Goal: Find contact information: Find contact information

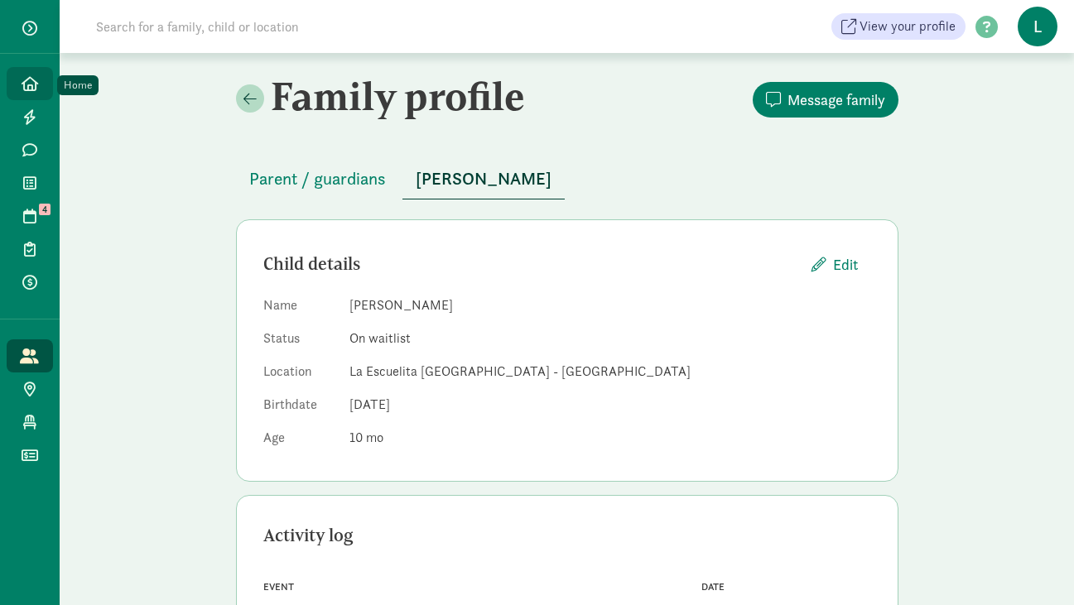
click at [29, 77] on icon at bounding box center [30, 83] width 17 height 15
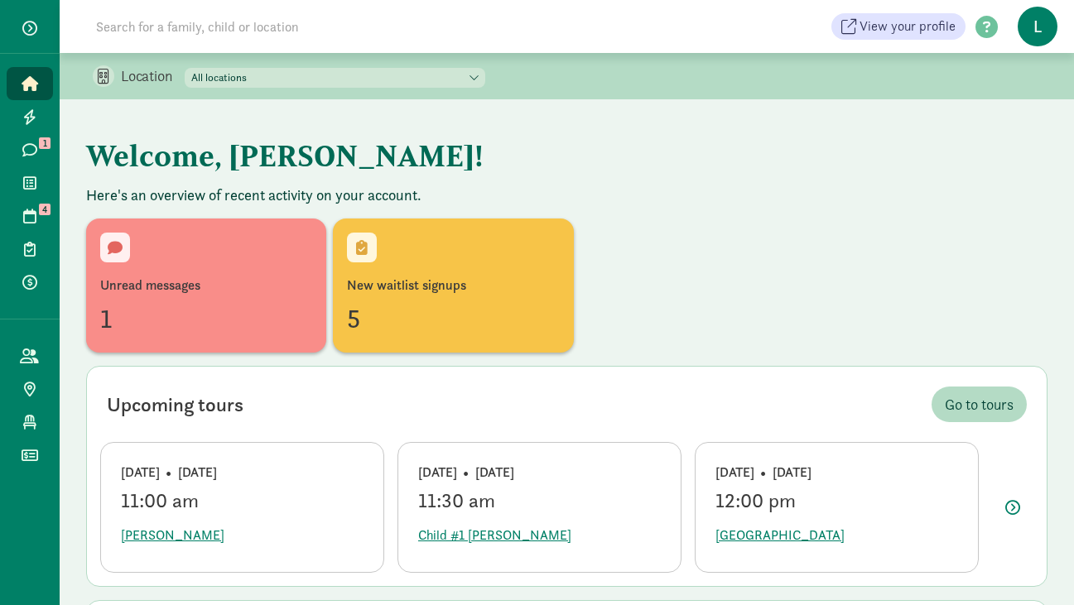
click at [219, 26] on input at bounding box center [318, 26] width 464 height 33
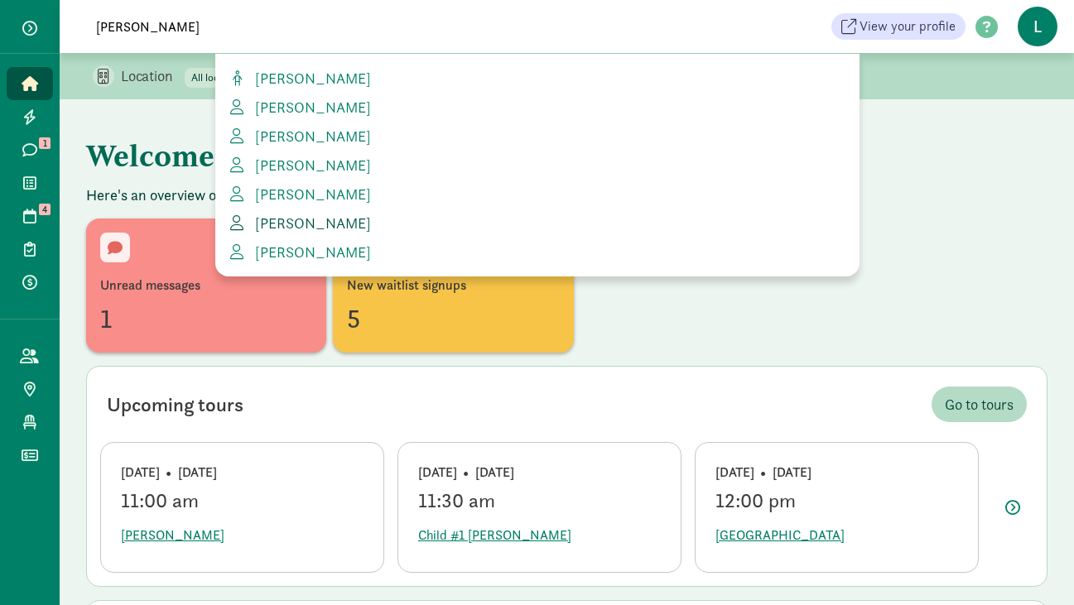
type input "shannon"
click at [282, 224] on span "Shannon Thomas" at bounding box center [309, 223] width 123 height 19
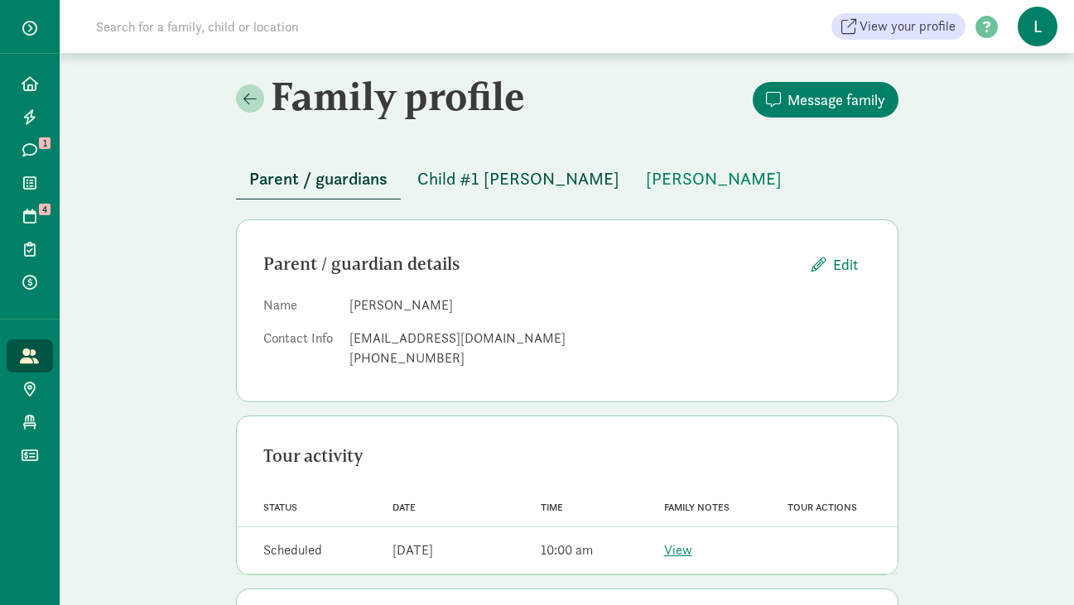
click at [524, 178] on span "Child #1 [PERSON_NAME]" at bounding box center [518, 179] width 202 height 26
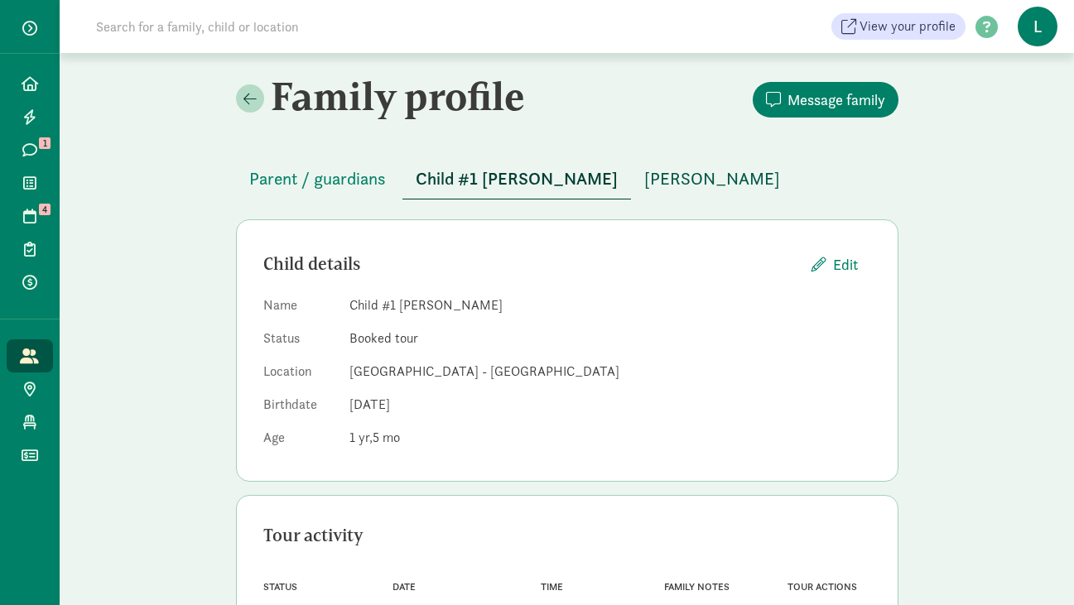
click at [644, 186] on span "Miles Thomas" at bounding box center [712, 179] width 136 height 26
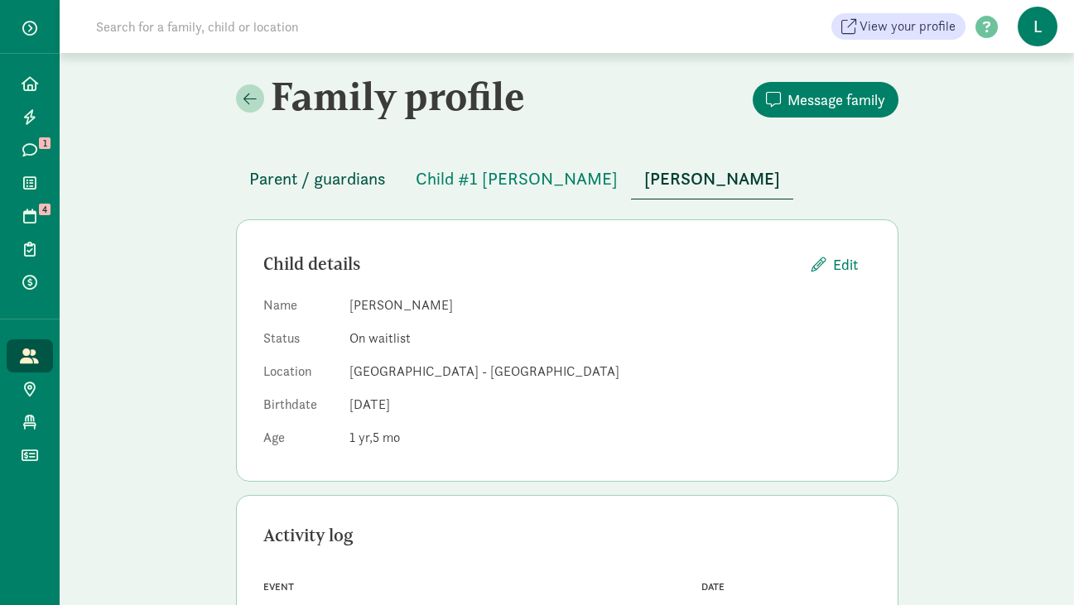
click at [310, 175] on span "Parent / guardians" at bounding box center [317, 179] width 137 height 26
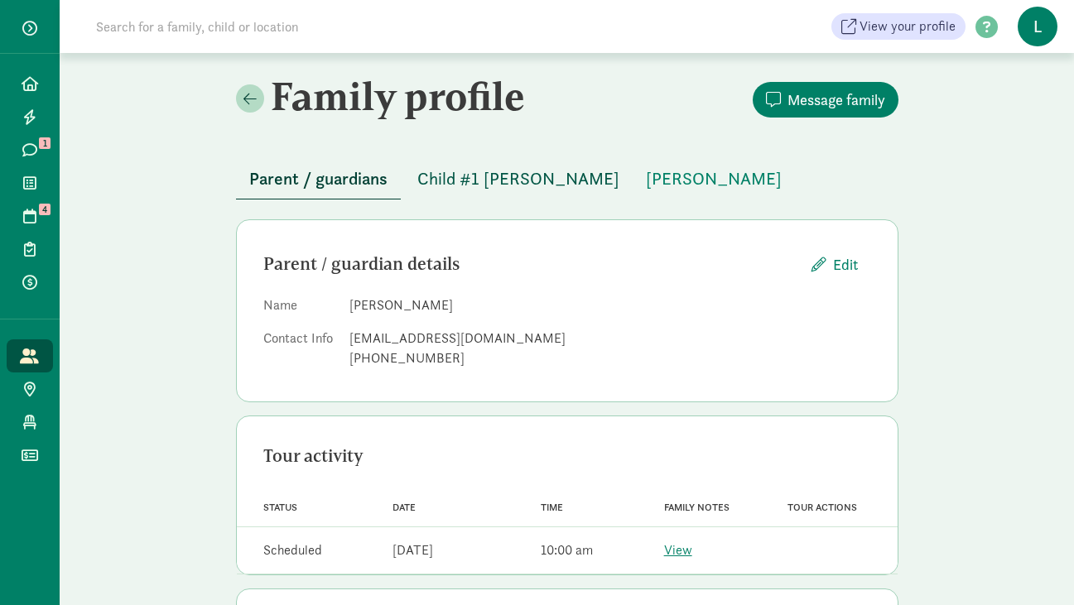
click at [468, 188] on span "Child #1 Thomas" at bounding box center [518, 179] width 202 height 26
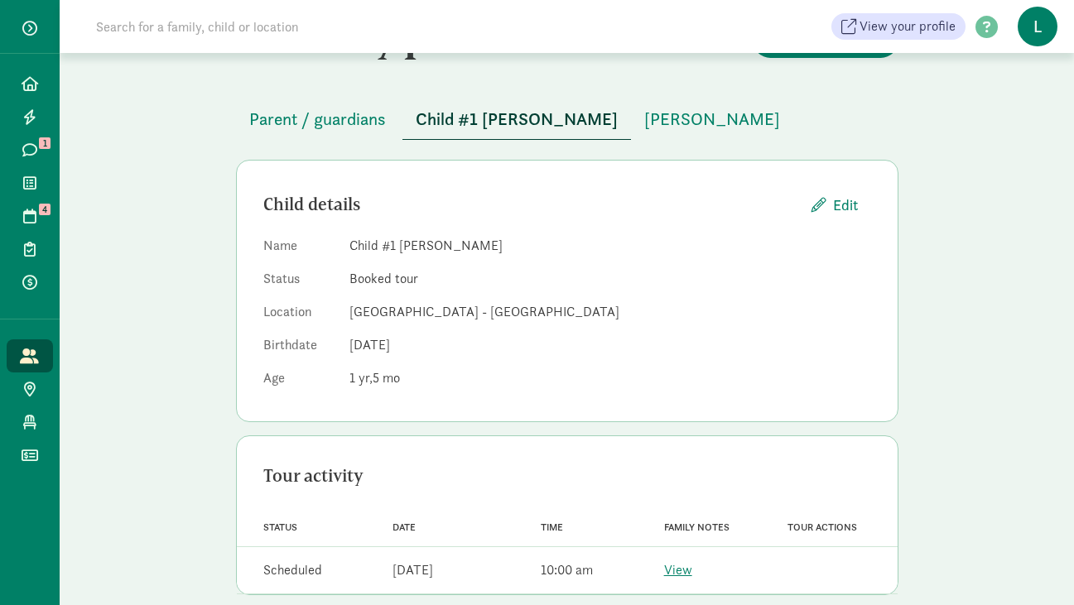
scroll to position [83, 0]
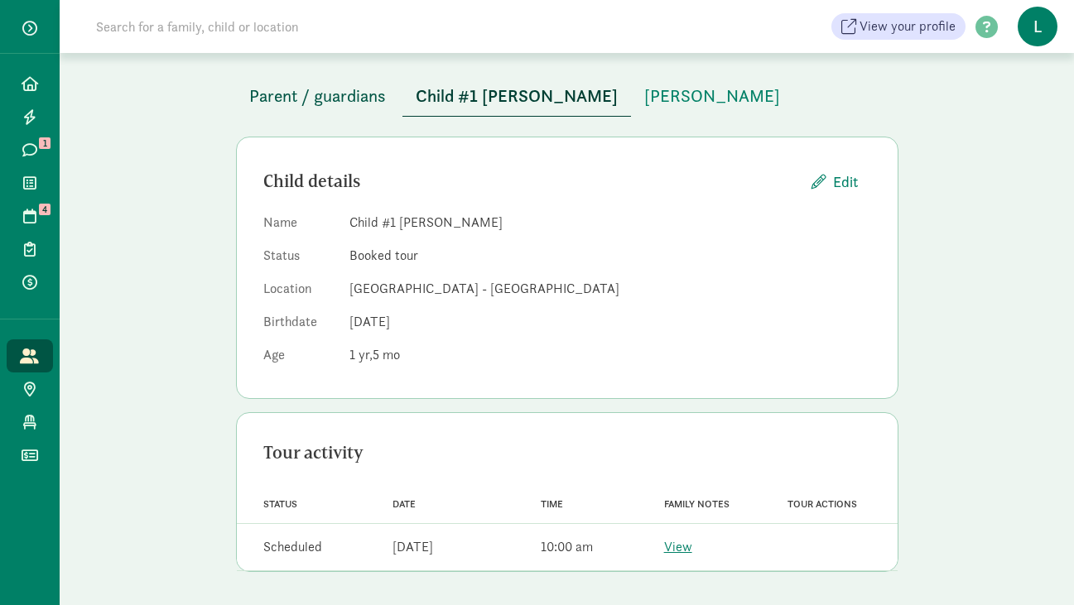
click at [334, 91] on span "Parent / guardians" at bounding box center [317, 96] width 137 height 26
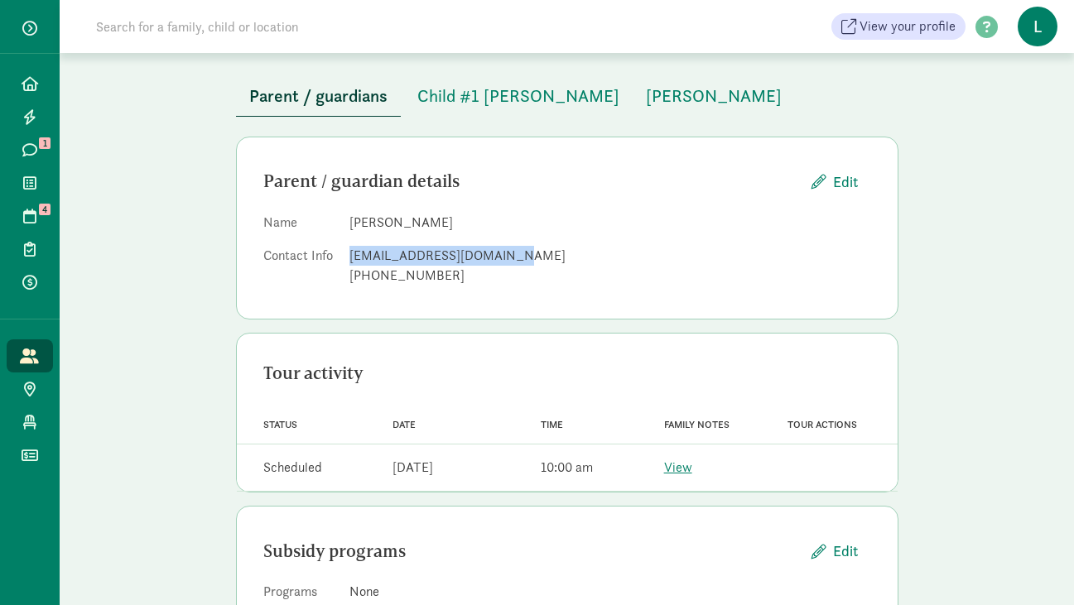
drag, startPoint x: 502, startPoint y: 254, endPoint x: 352, endPoint y: 252, distance: 149.8
click at [352, 252] on div "shannonlfugina@gmail.com" at bounding box center [610, 256] width 522 height 20
copy div "shannonlfugina@gmail.com"
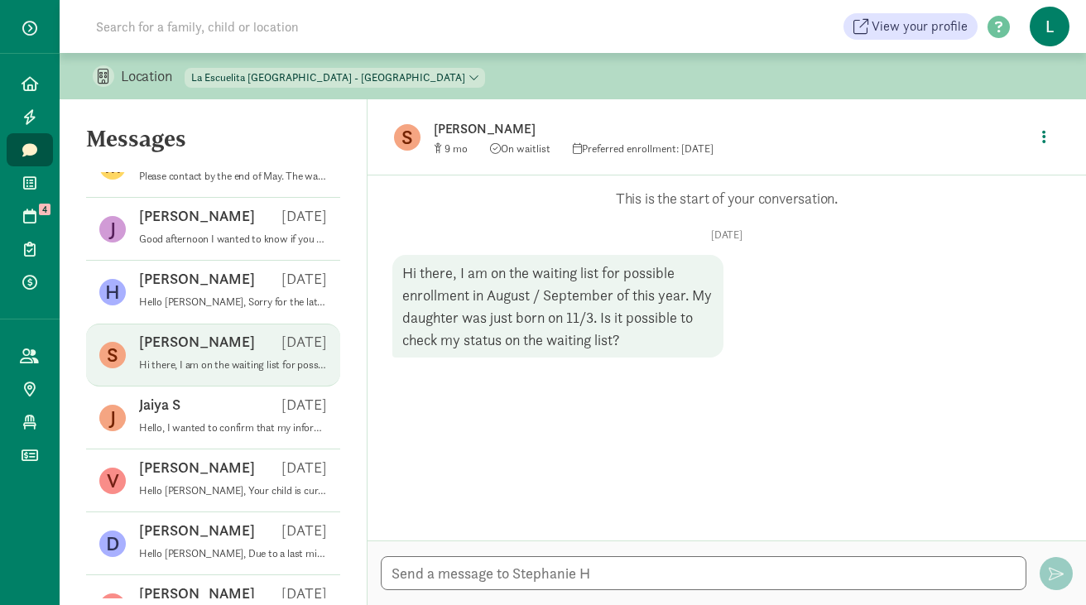
scroll to position [541, 0]
click at [29, 79] on icon at bounding box center [30, 83] width 17 height 15
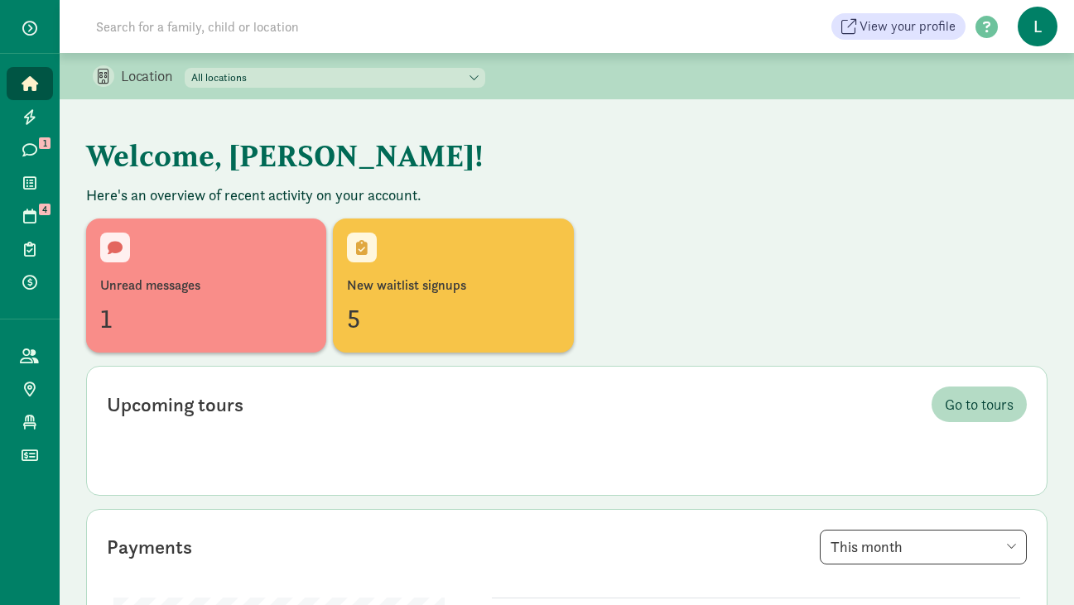
click at [175, 31] on input at bounding box center [318, 26] width 464 height 33
paste input "[PERSON_NAME]"
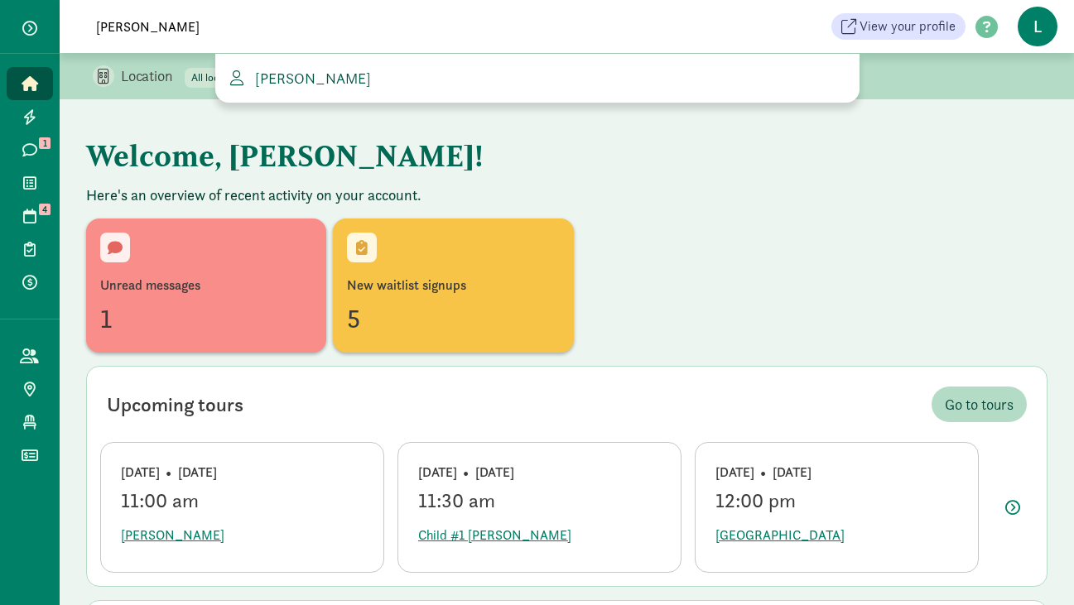
type input "[PERSON_NAME]"
click at [299, 71] on span "[PERSON_NAME]" at bounding box center [309, 78] width 123 height 19
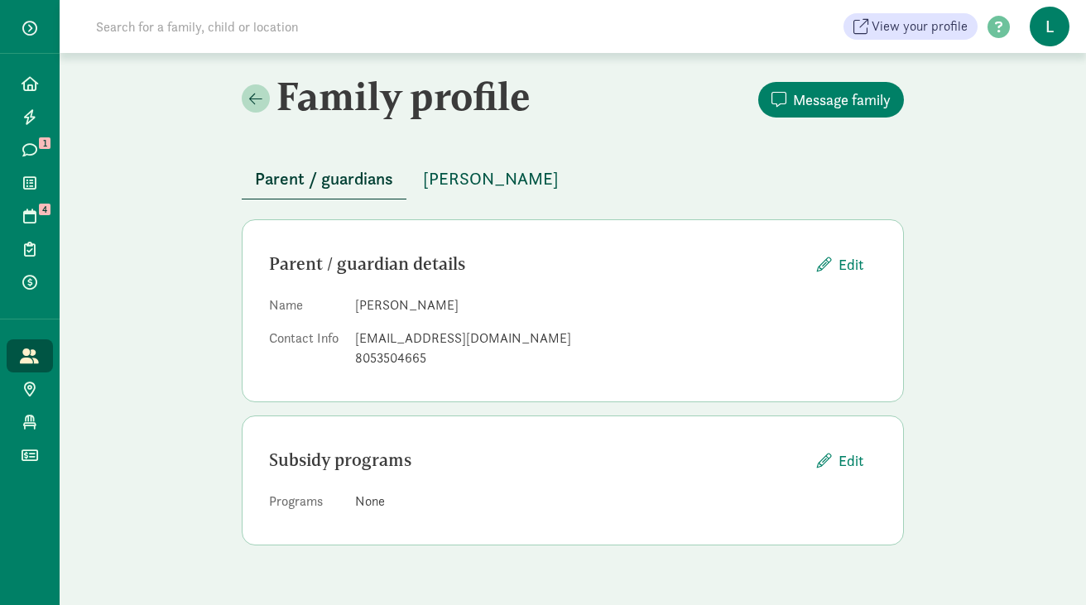
click at [479, 184] on span "Mason Haag" at bounding box center [491, 179] width 136 height 26
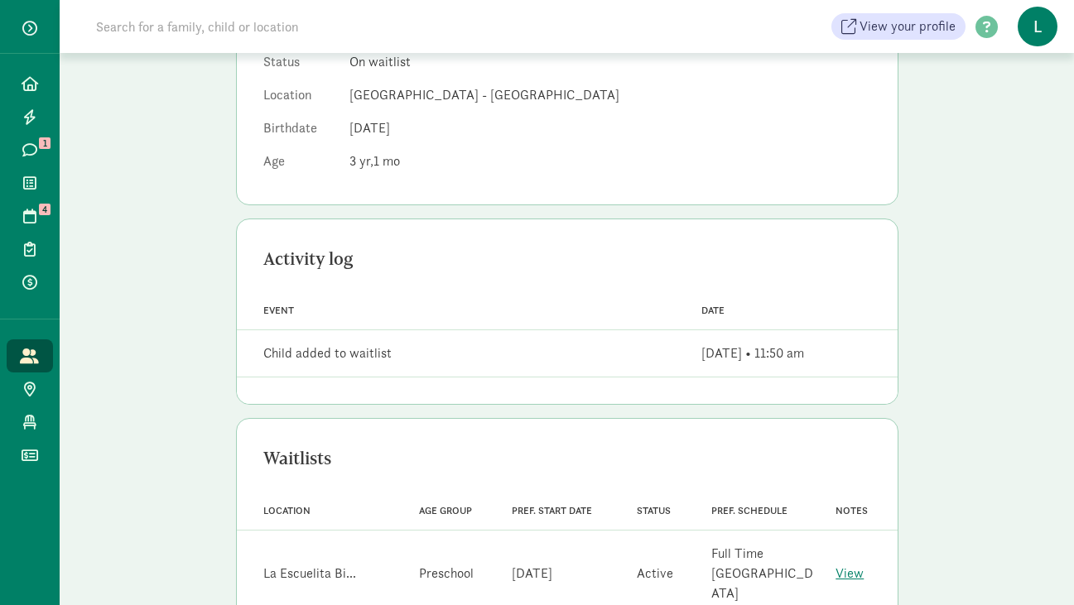
scroll to position [303, 0]
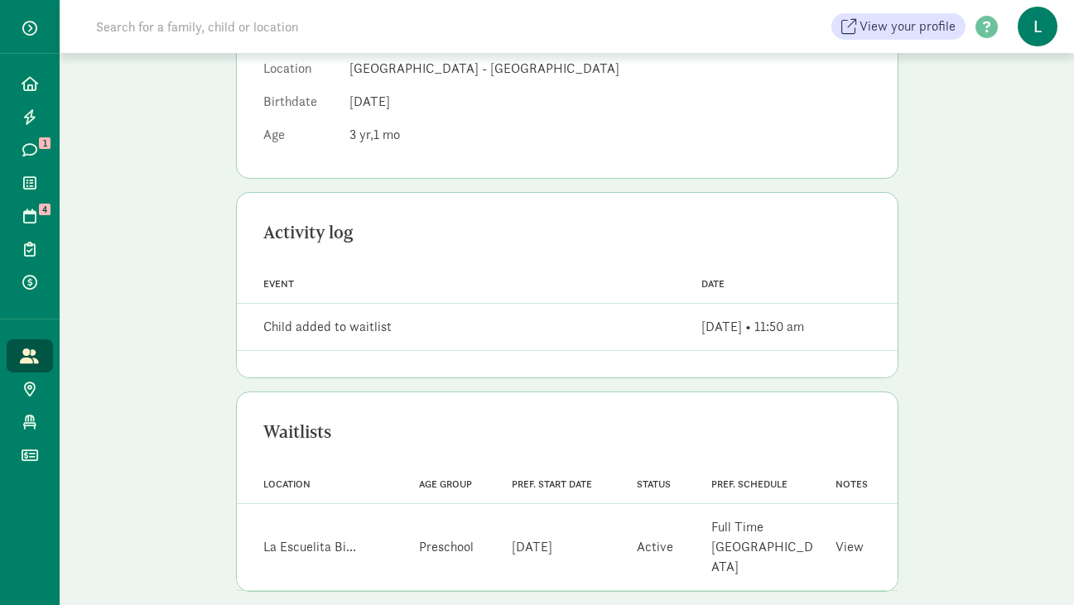
click at [848, 538] on link "View" at bounding box center [849, 546] width 28 height 17
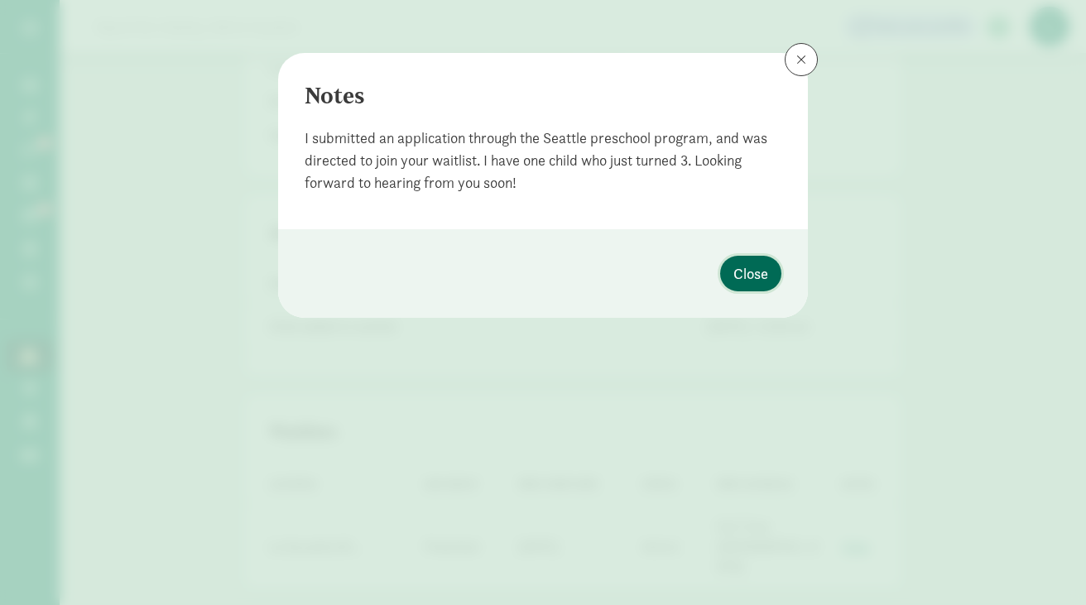
click at [767, 257] on button "Close" at bounding box center [750, 274] width 61 height 36
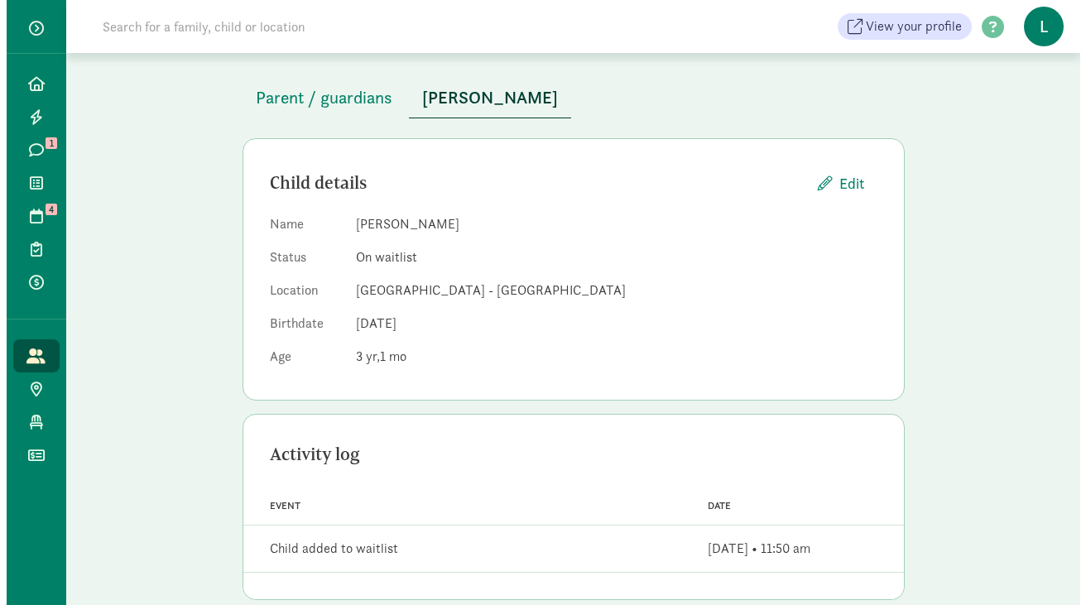
scroll to position [0, 0]
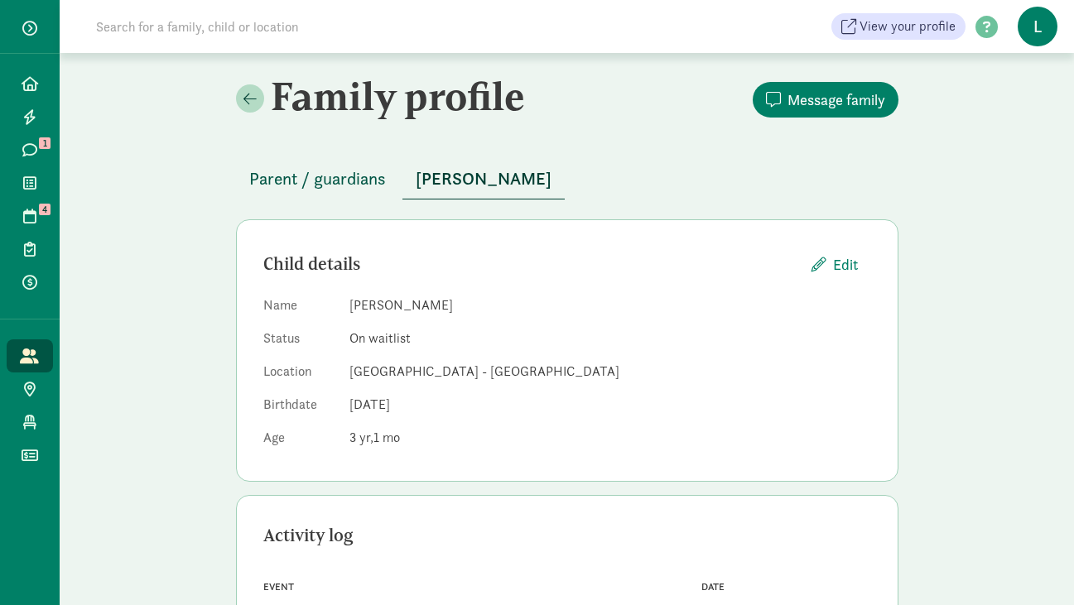
click at [343, 187] on span "Parent / guardians" at bounding box center [317, 179] width 137 height 26
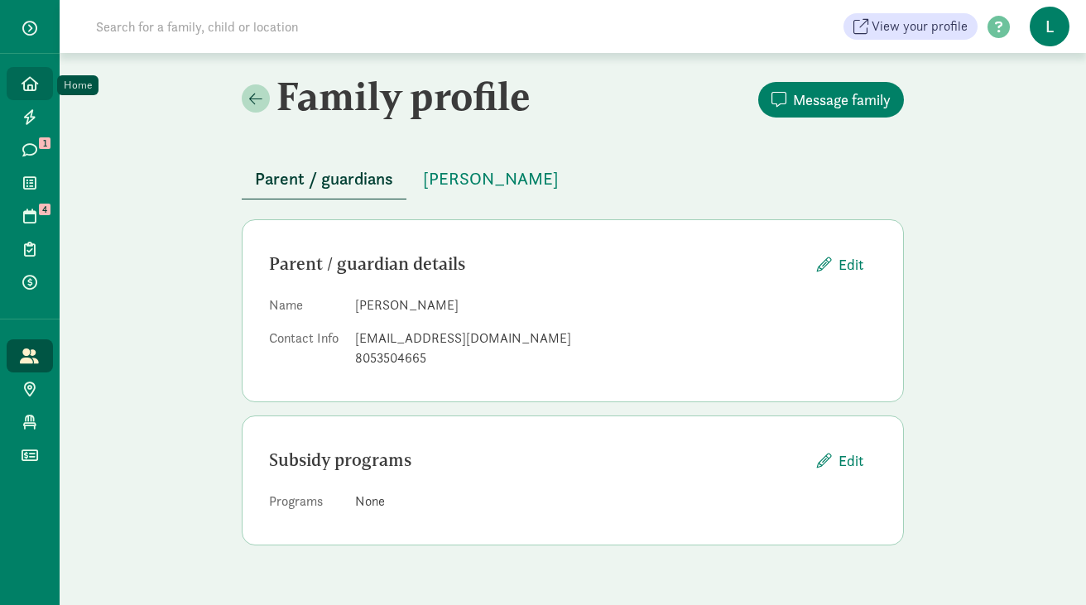
click at [34, 79] on icon at bounding box center [30, 83] width 17 height 15
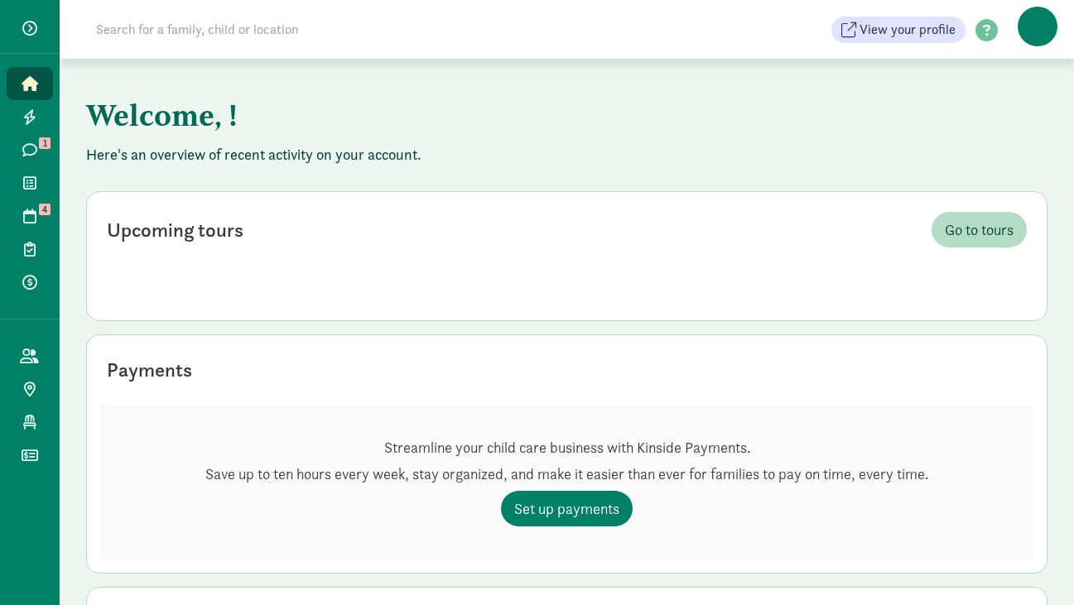
click at [163, 29] on input at bounding box center [318, 29] width 464 height 33
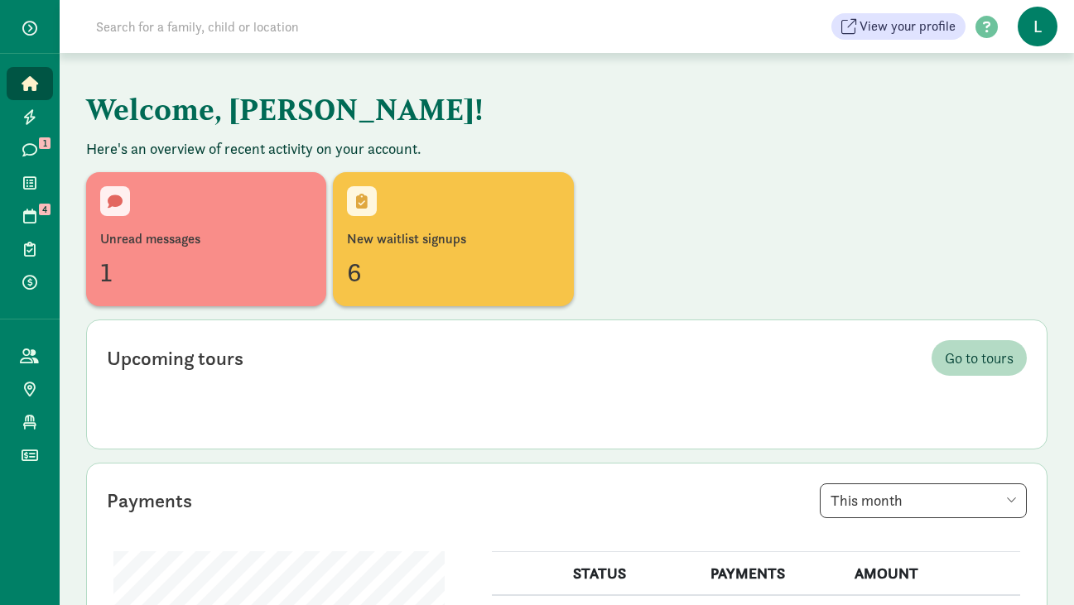
paste input "[PERSON_NAME]"
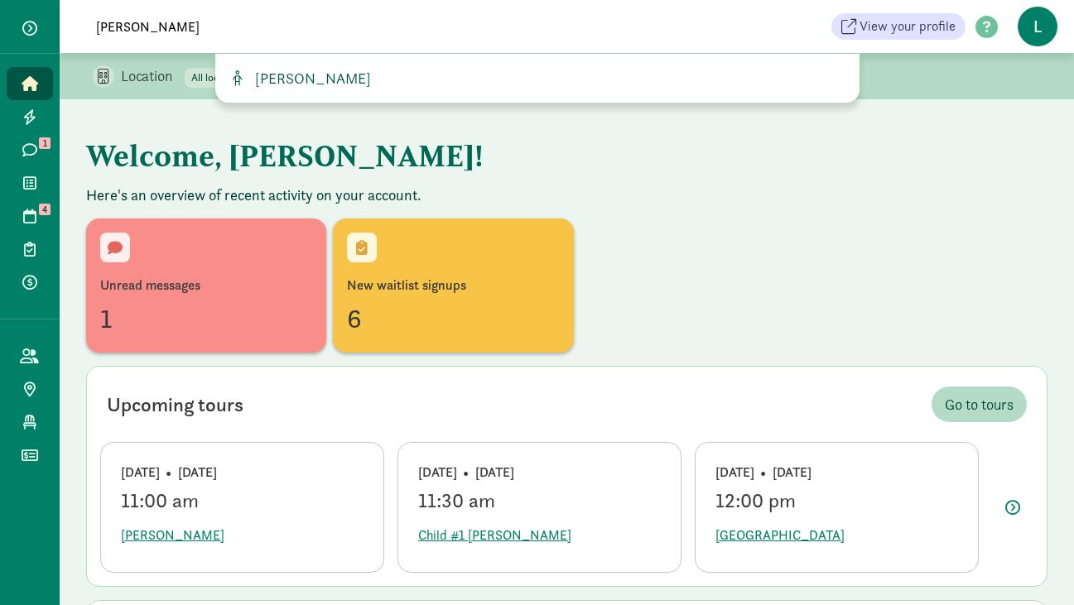
type input "[PERSON_NAME]"
click at [271, 73] on span "[PERSON_NAME]" at bounding box center [309, 78] width 123 height 19
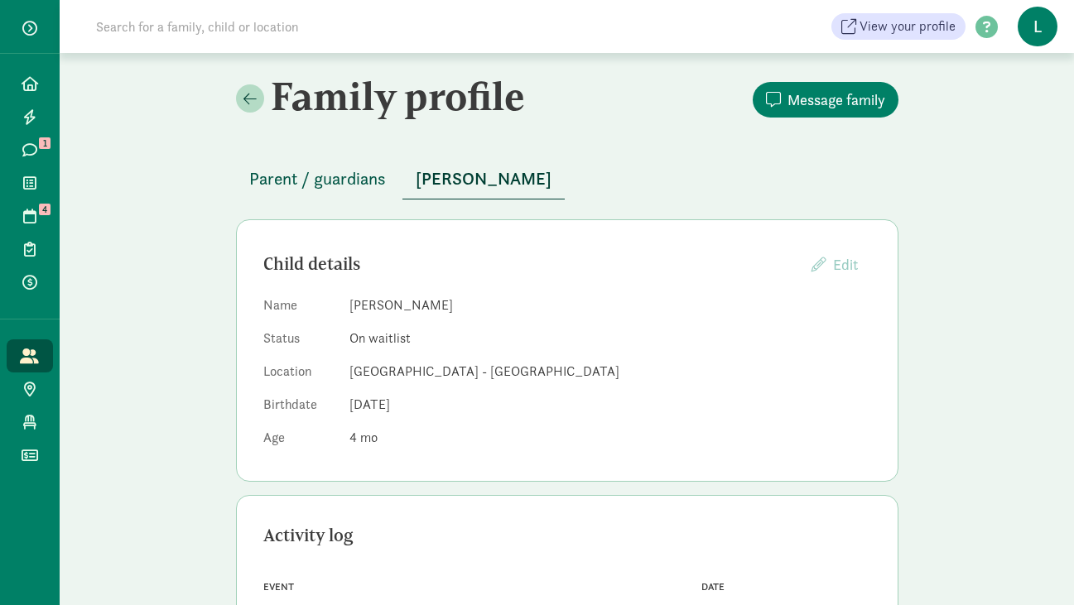
click at [334, 170] on span "Parent / guardians" at bounding box center [317, 179] width 137 height 26
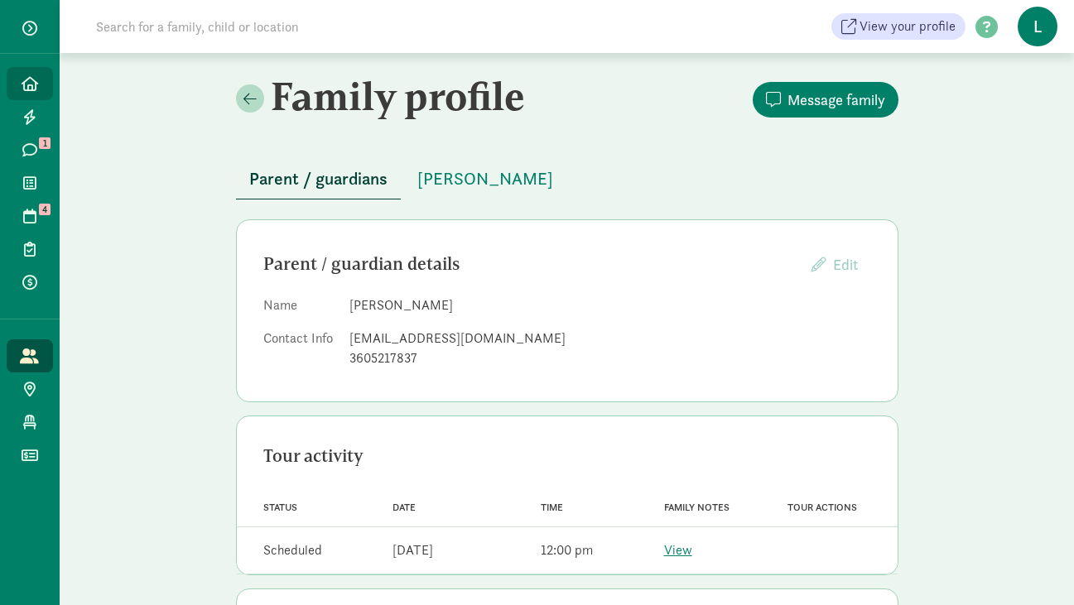
click at [25, 71] on link "Home" at bounding box center [30, 83] width 46 height 33
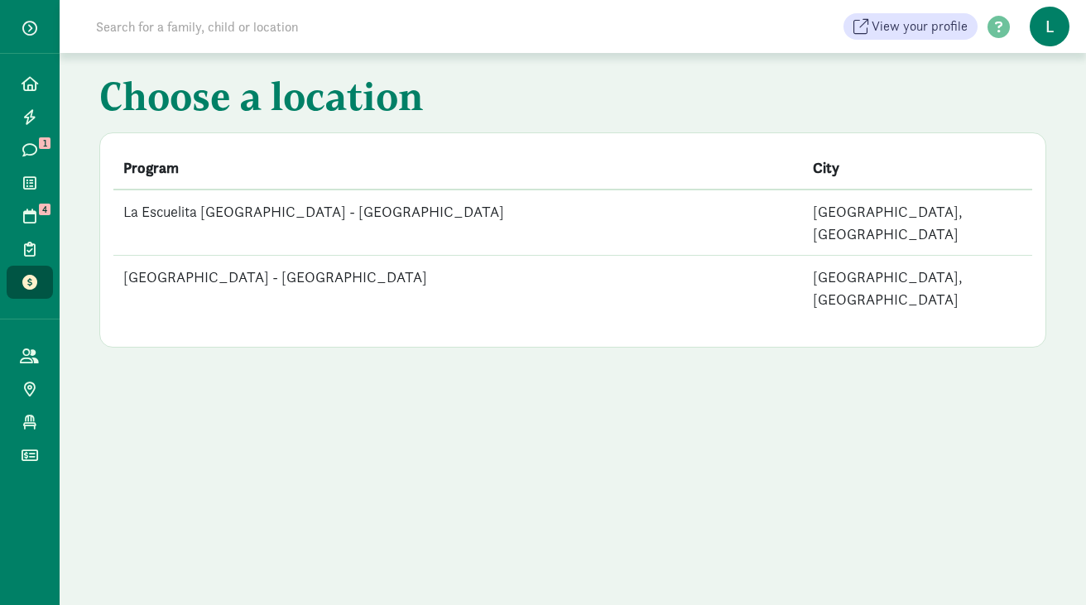
click at [373, 206] on td "La Escuelita [GEOGRAPHIC_DATA] - [GEOGRAPHIC_DATA]" at bounding box center [458, 223] width 690 height 66
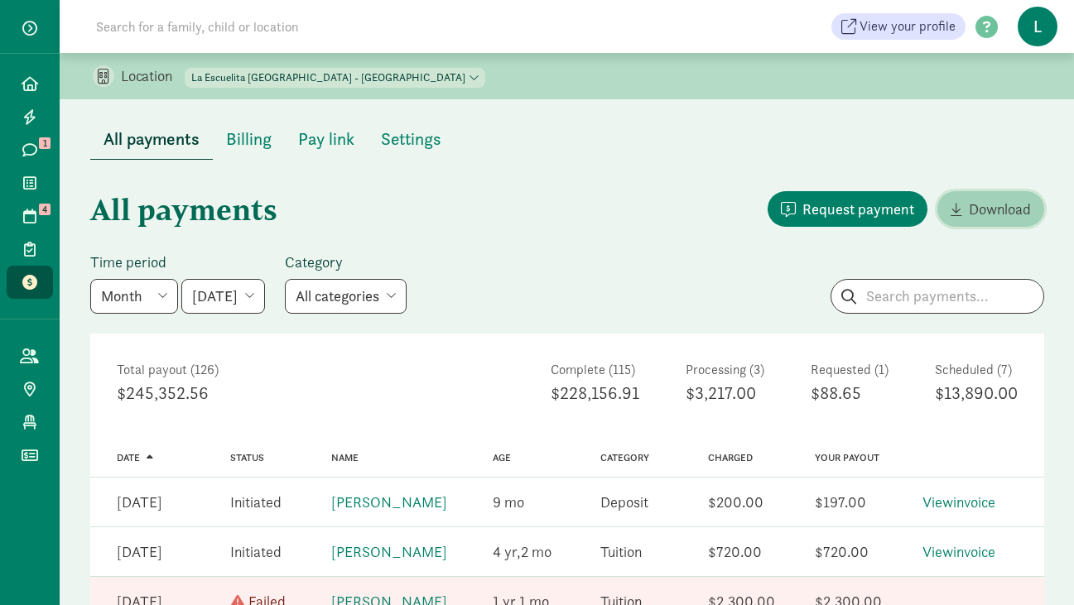
click at [998, 206] on span "Download" at bounding box center [1000, 209] width 62 height 22
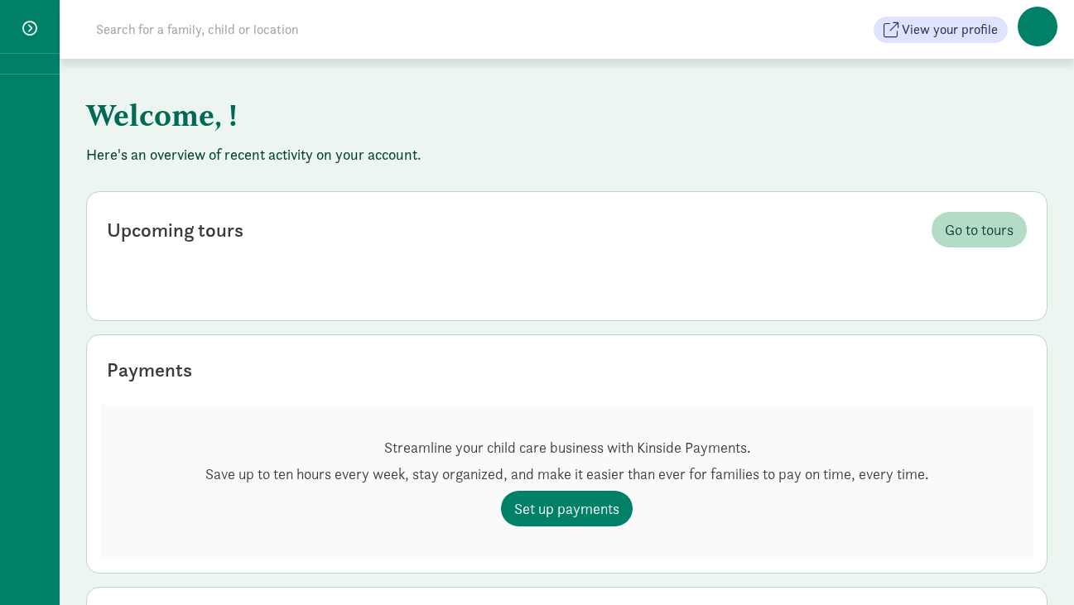
click at [195, 33] on input at bounding box center [318, 29] width 464 height 33
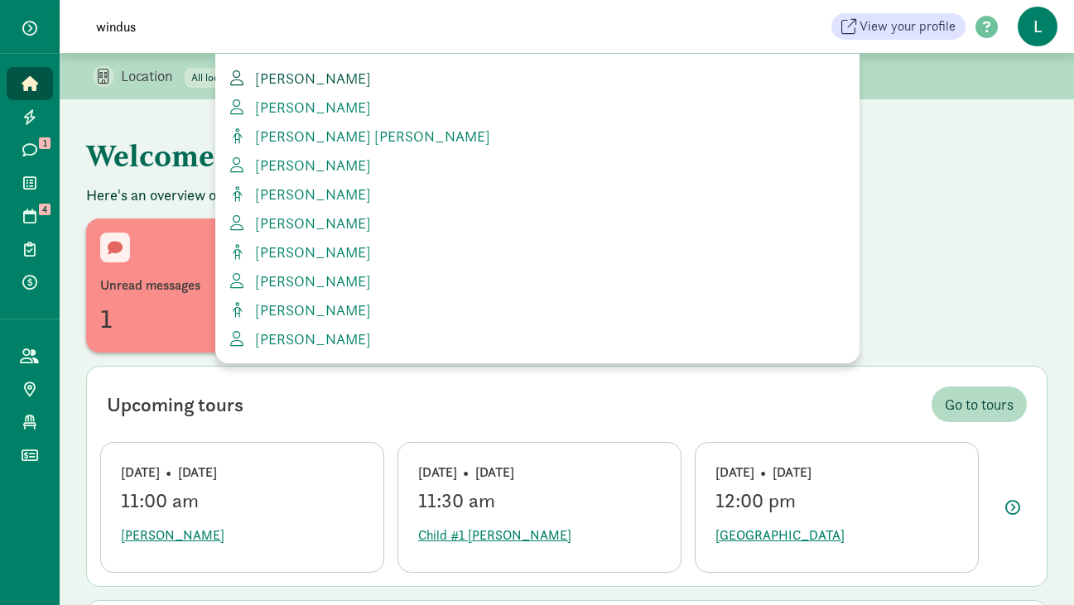
type input "windus"
click at [310, 75] on span "Breah Windus" at bounding box center [309, 78] width 123 height 19
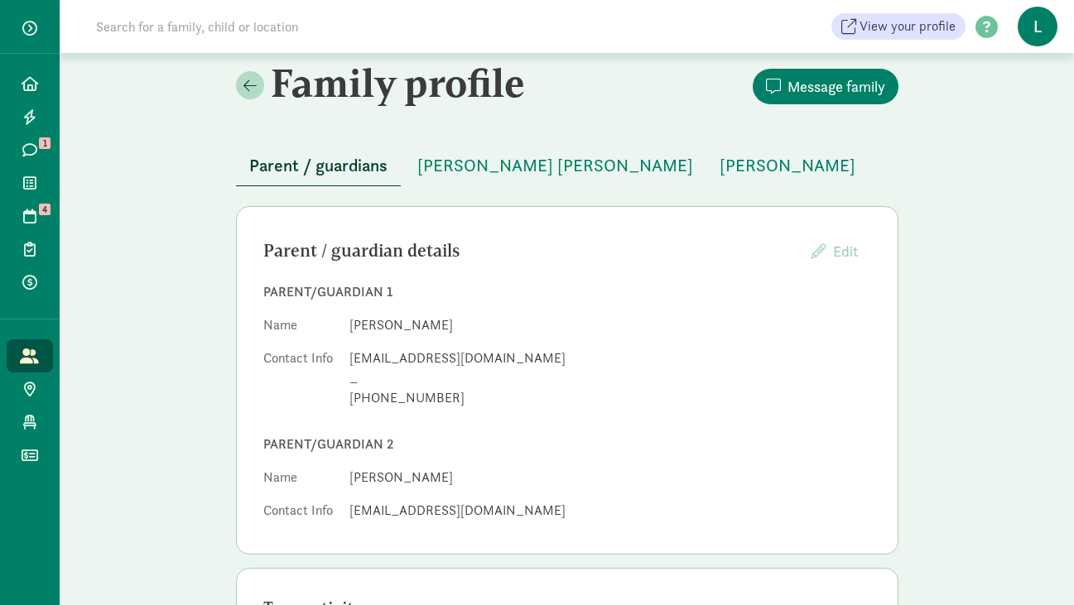
scroll to position [14, 0]
click at [466, 169] on span "Cooper Windus" at bounding box center [555, 164] width 276 height 26
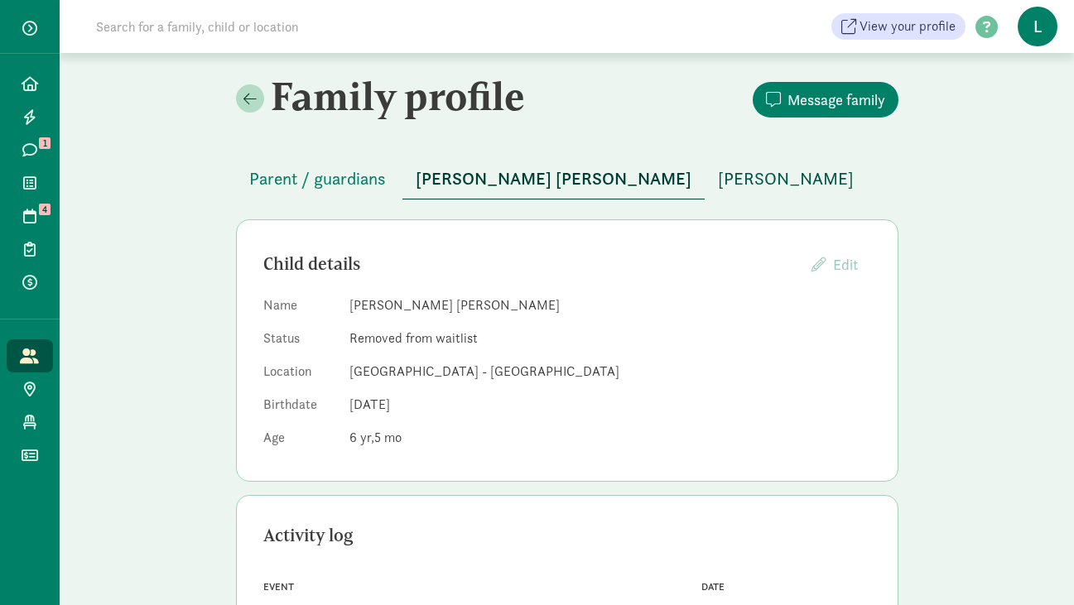
click at [718, 170] on span "Mila Windus" at bounding box center [786, 179] width 136 height 26
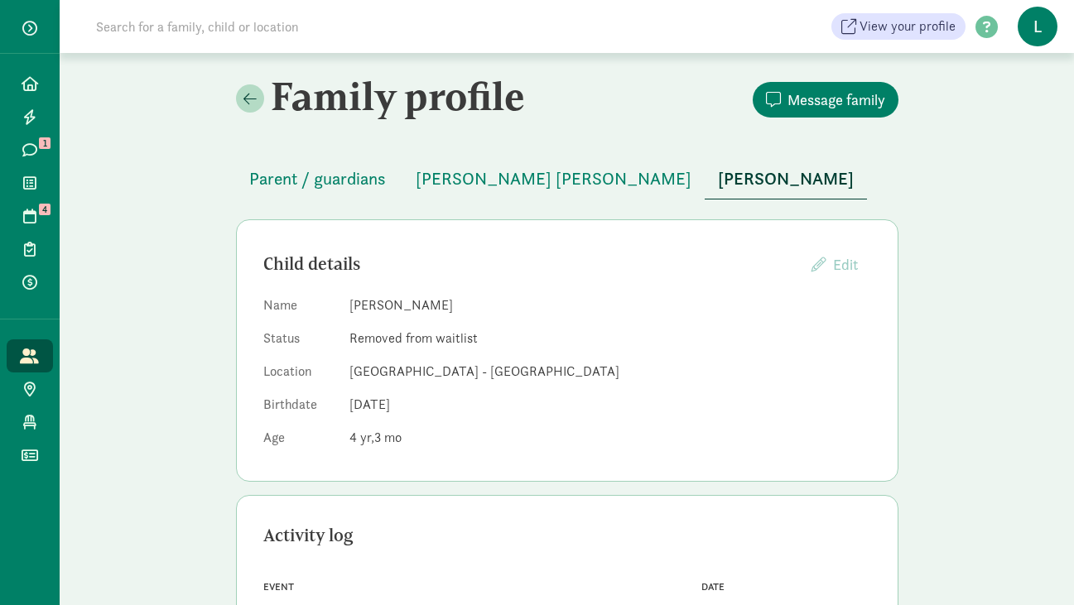
click at [186, 23] on input at bounding box center [318, 26] width 464 height 33
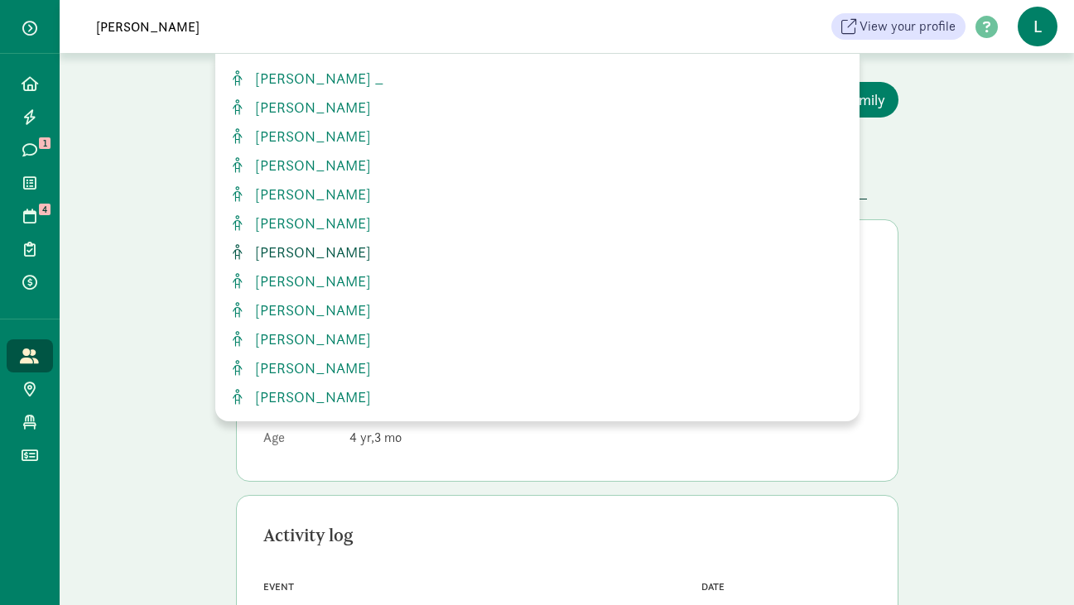
type input "emilia"
click at [313, 252] on span "Emilia Sosa" at bounding box center [309, 252] width 123 height 19
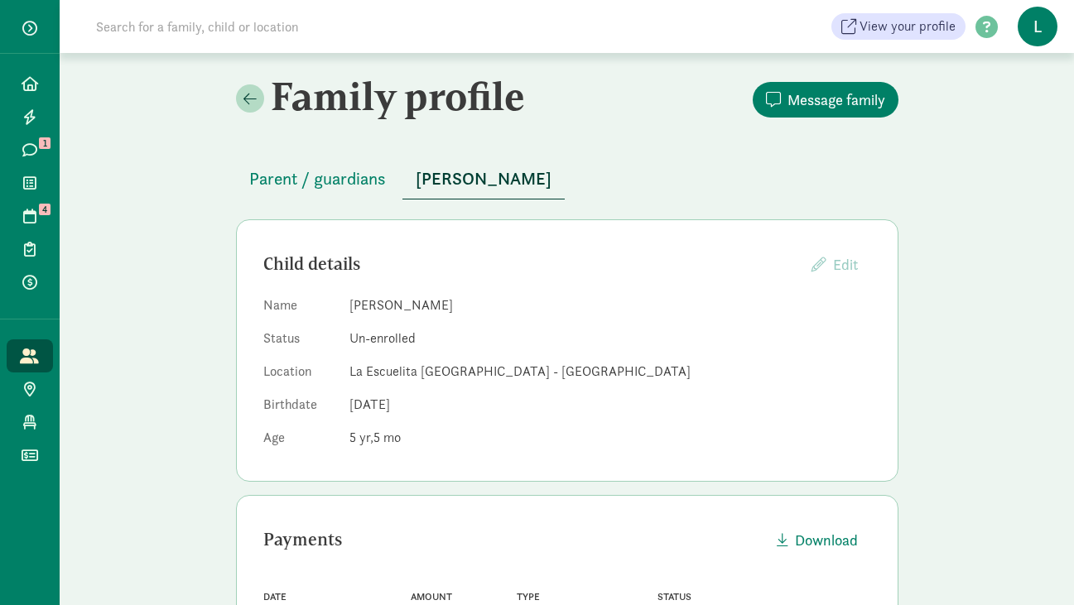
click at [204, 31] on input at bounding box center [318, 26] width 464 height 33
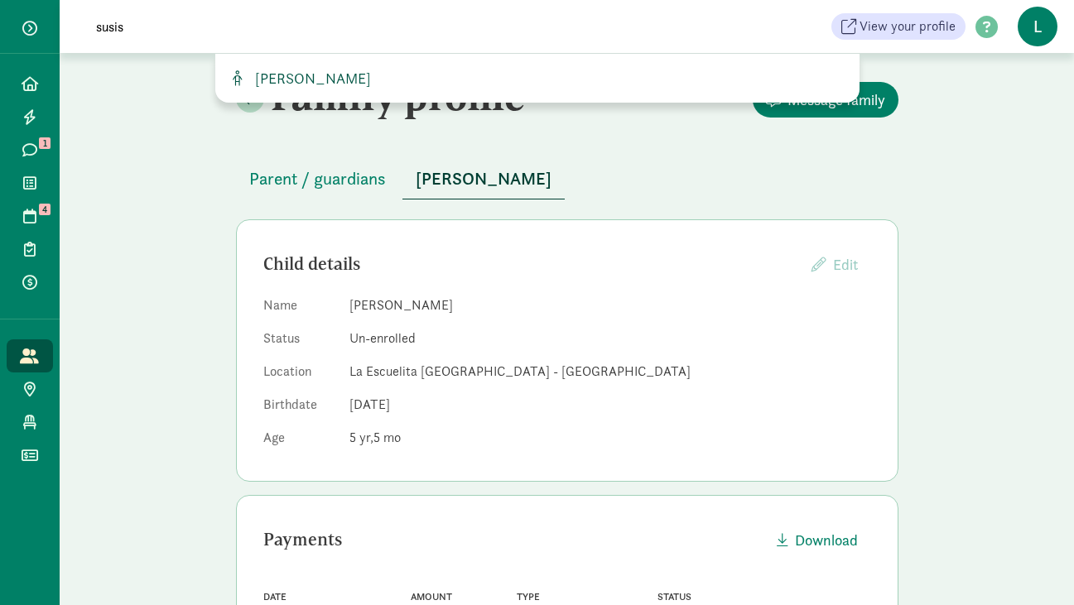
type input "susis"
click at [308, 85] on span "[PERSON_NAME]" at bounding box center [309, 78] width 123 height 19
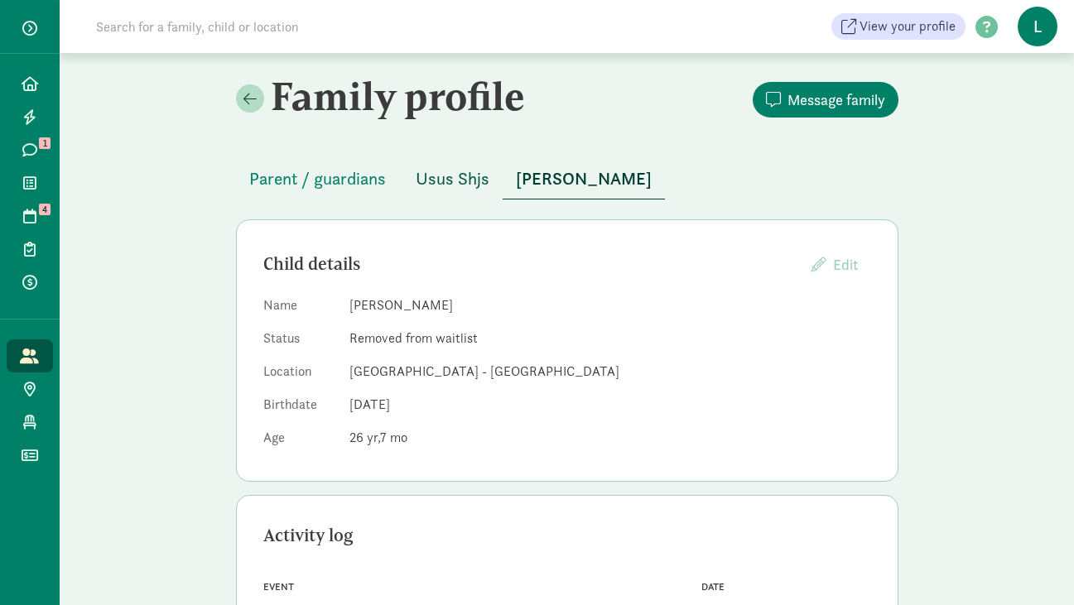
click at [452, 184] on span "Usus Shjs" at bounding box center [453, 179] width 74 height 26
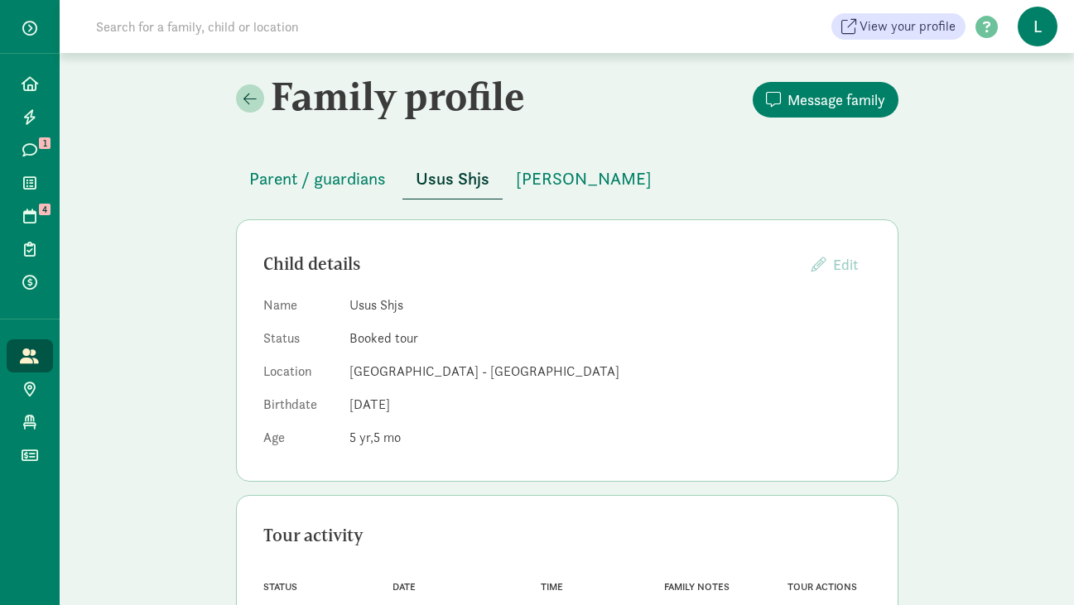
scroll to position [83, 0]
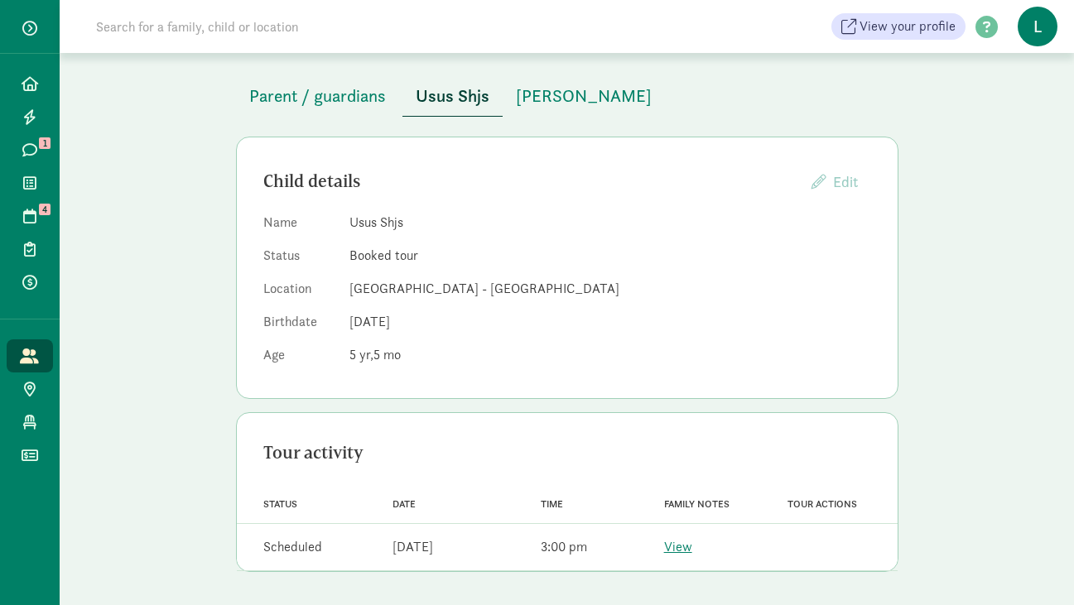
click at [262, 26] on input at bounding box center [318, 26] width 464 height 33
type input "russo"
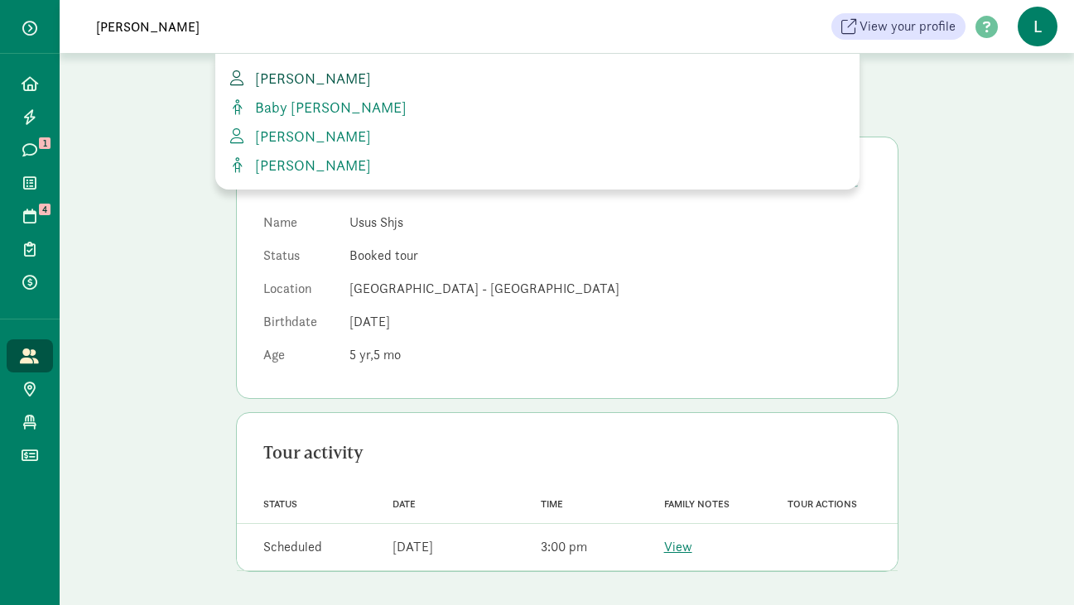
click at [328, 73] on span "Anne Russo" at bounding box center [309, 78] width 123 height 19
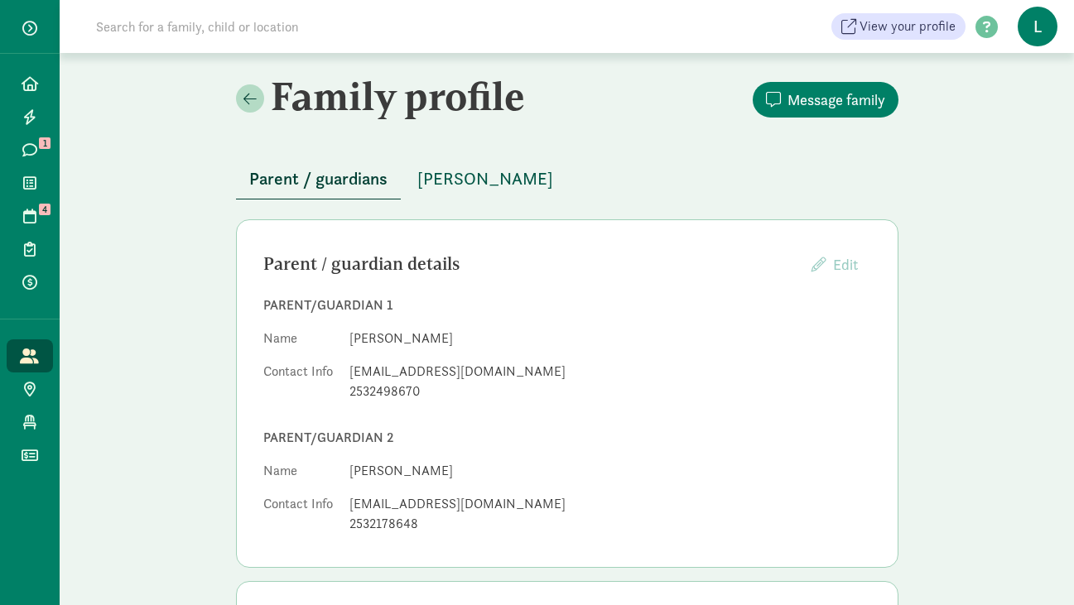
click at [455, 185] on span "[PERSON_NAME]" at bounding box center [485, 179] width 136 height 26
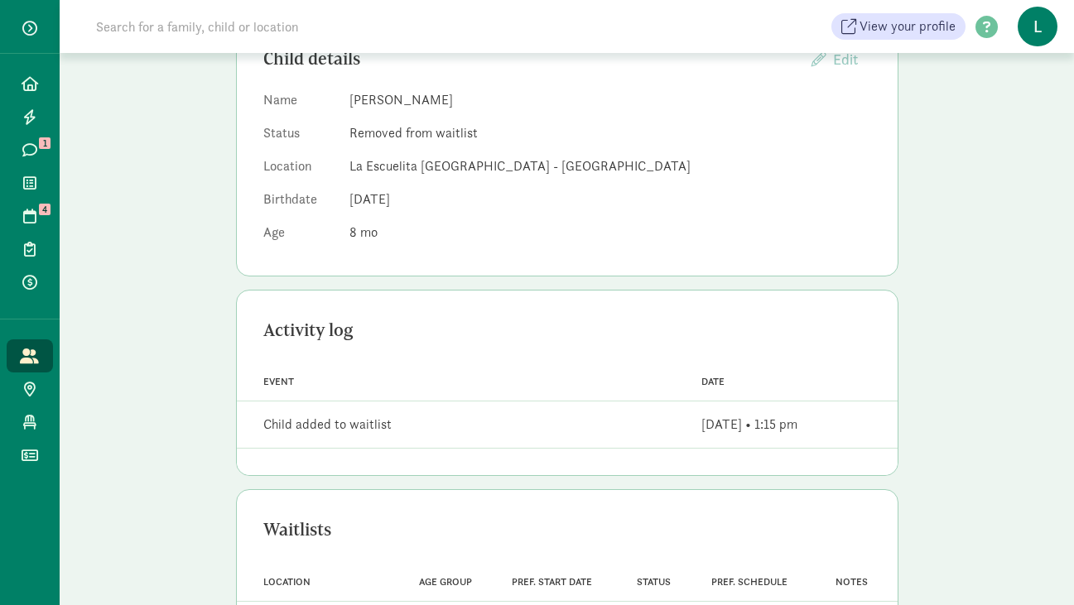
scroll to position [303, 0]
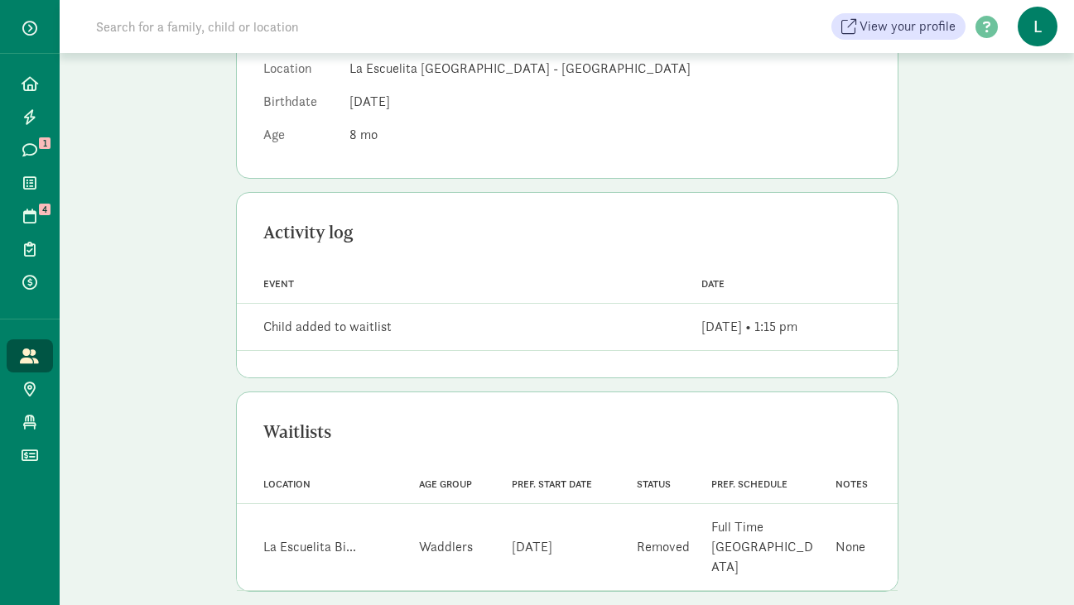
click at [234, 29] on input at bounding box center [318, 26] width 464 height 33
type input "nalani"
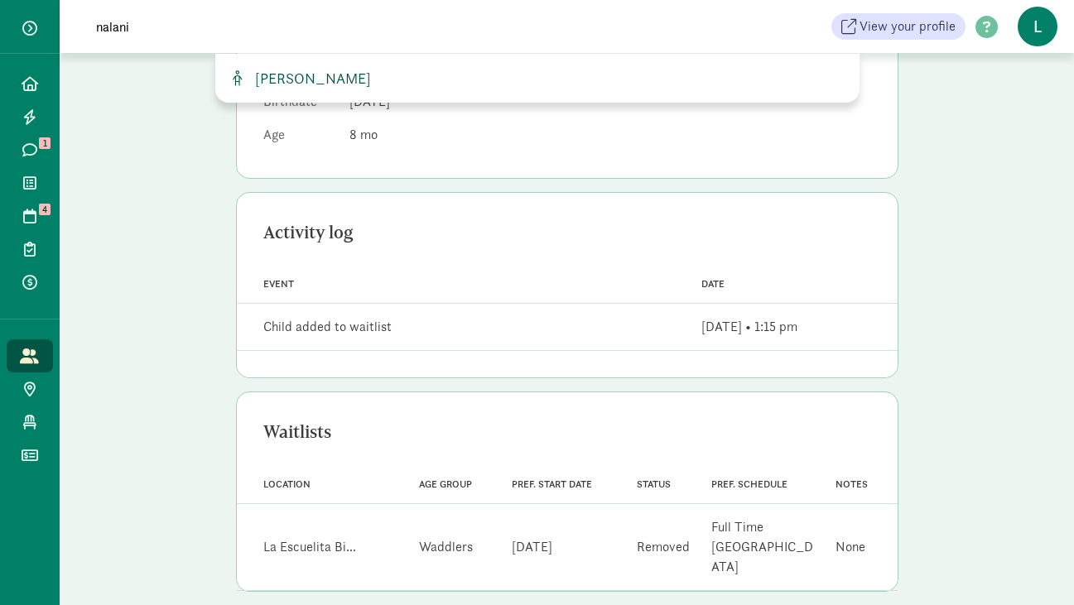
click at [292, 75] on span "Nalani Hampton" at bounding box center [309, 78] width 123 height 19
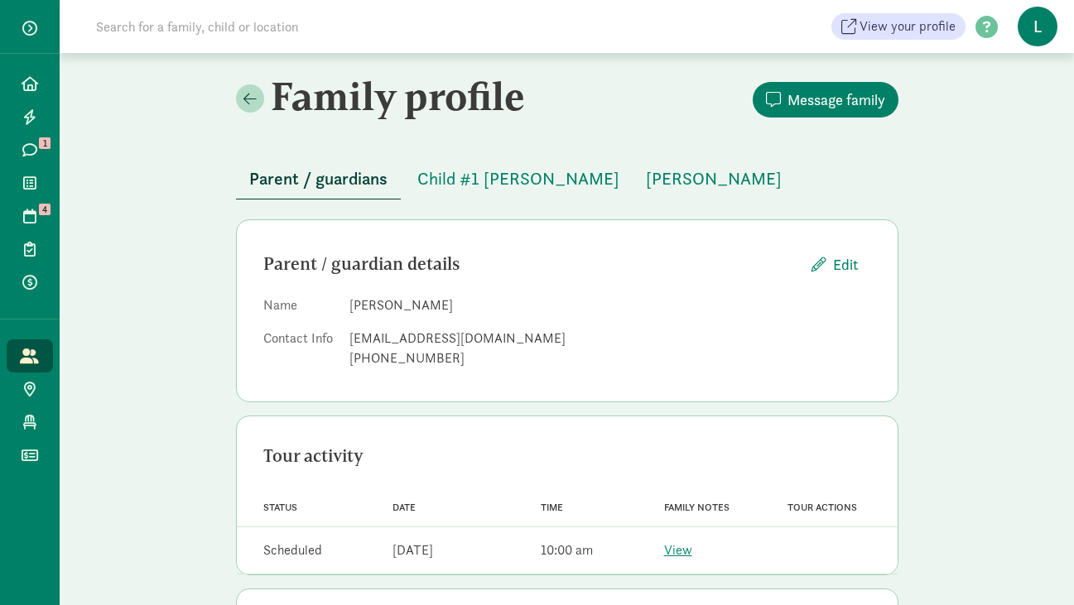
scroll to position [83, 0]
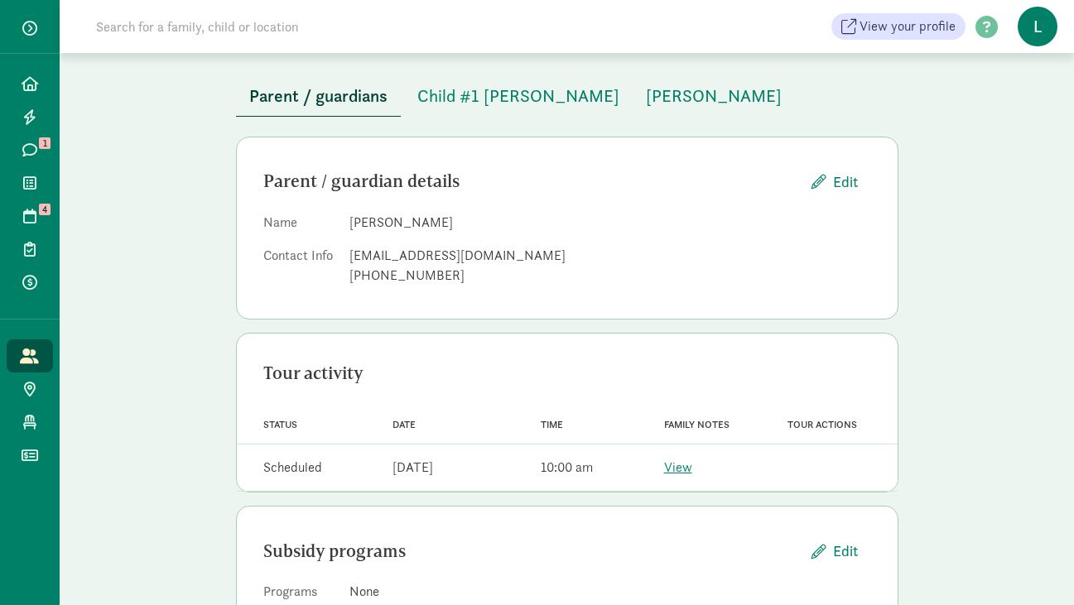
click at [300, 28] on input at bounding box center [318, 26] width 464 height 33
type input "black"
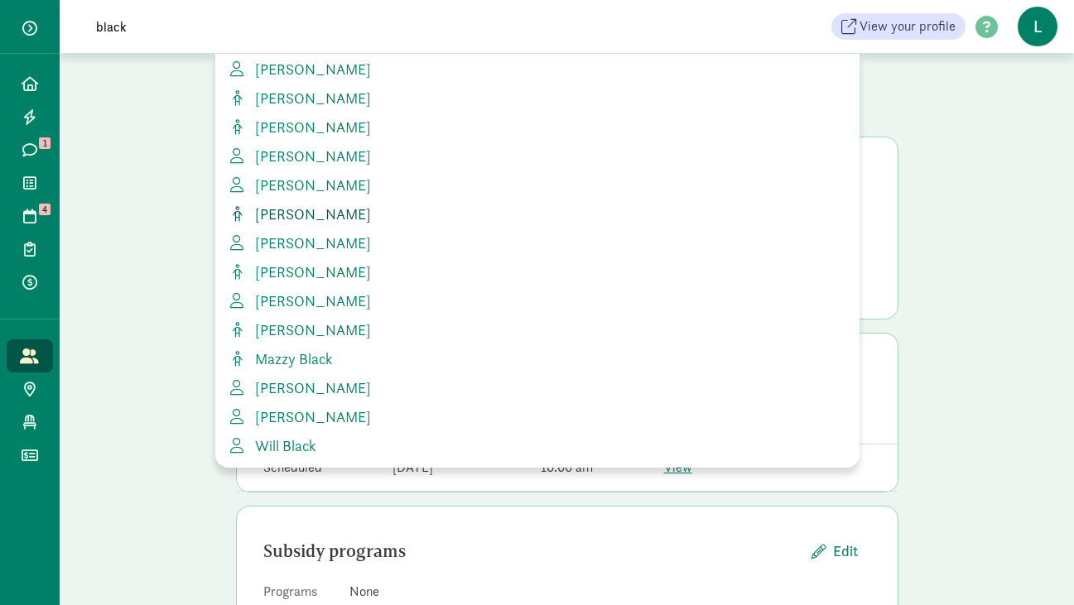
scroll to position [99, 0]
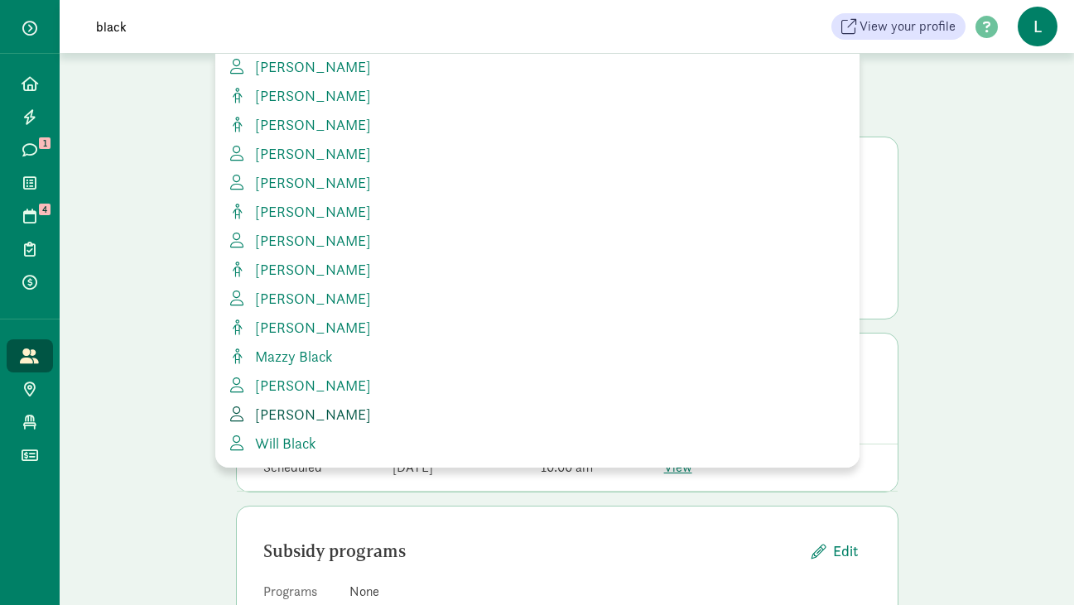
click at [301, 412] on span "[PERSON_NAME]" at bounding box center [309, 414] width 123 height 19
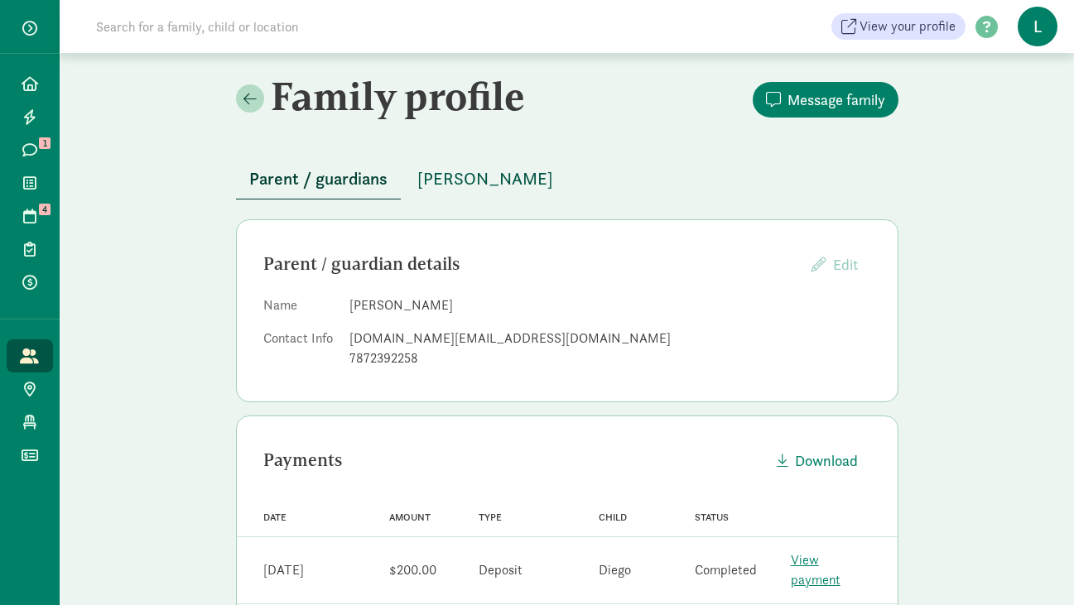
click at [483, 178] on span "[PERSON_NAME]" at bounding box center [485, 179] width 136 height 26
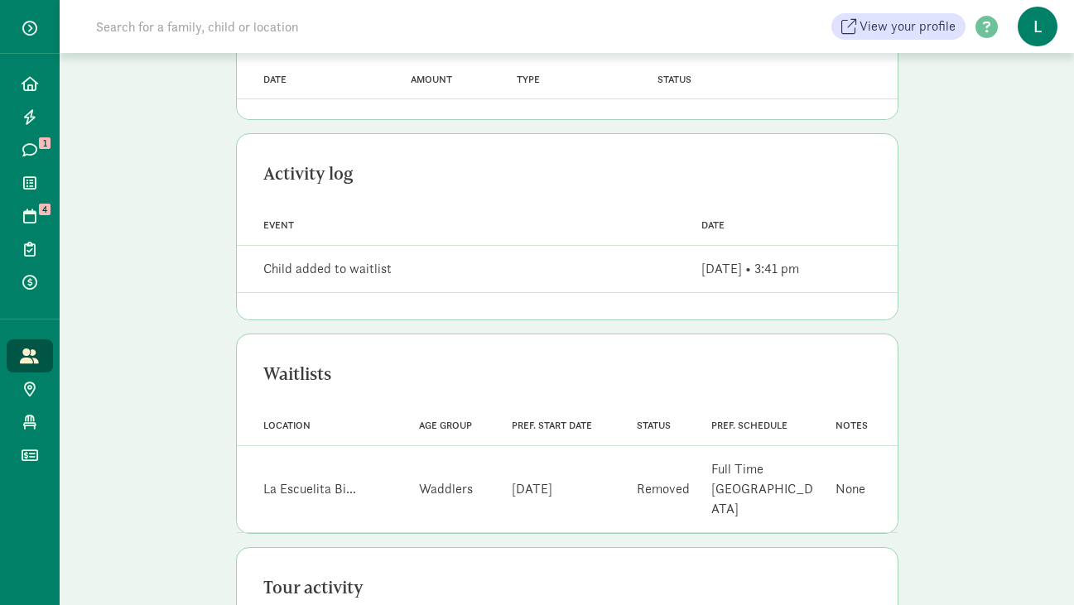
scroll to position [686, 0]
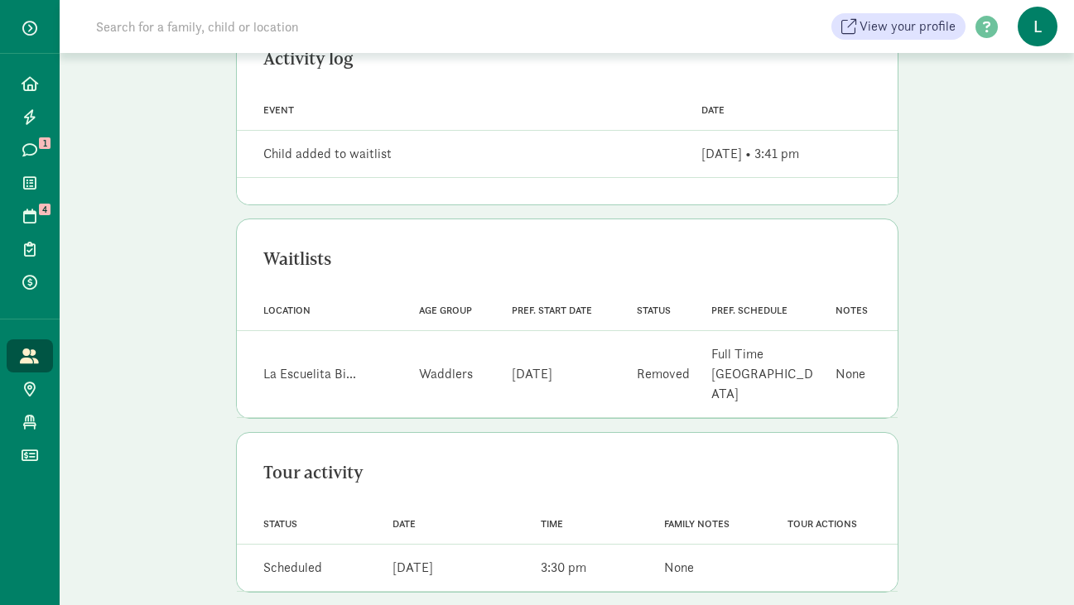
click at [264, 24] on input at bounding box center [318, 26] width 464 height 33
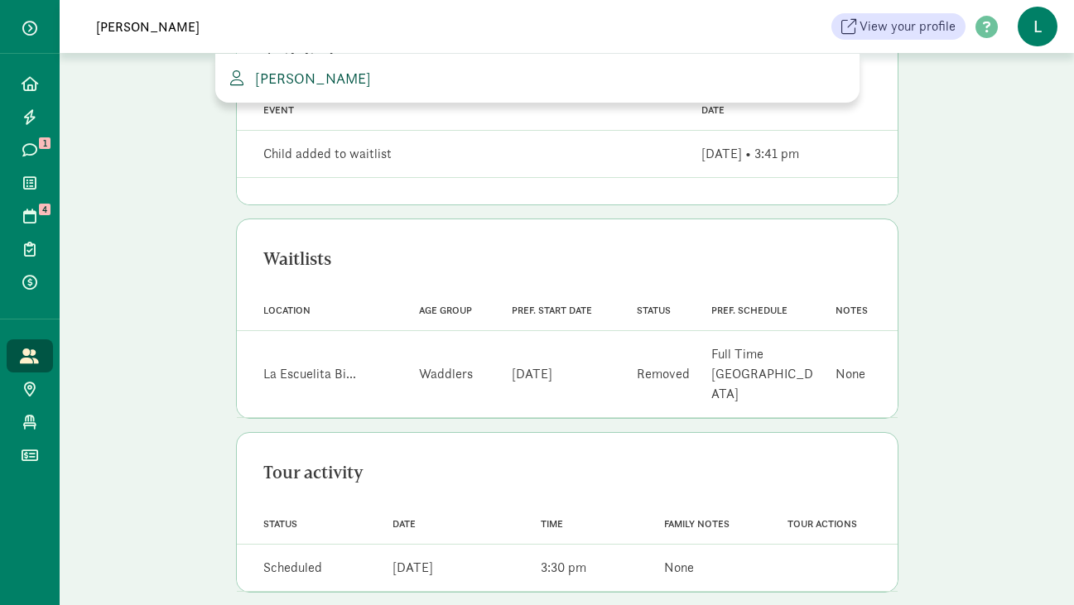
type input "natalie black"
click at [324, 75] on span "Natalie Black" at bounding box center [309, 78] width 123 height 19
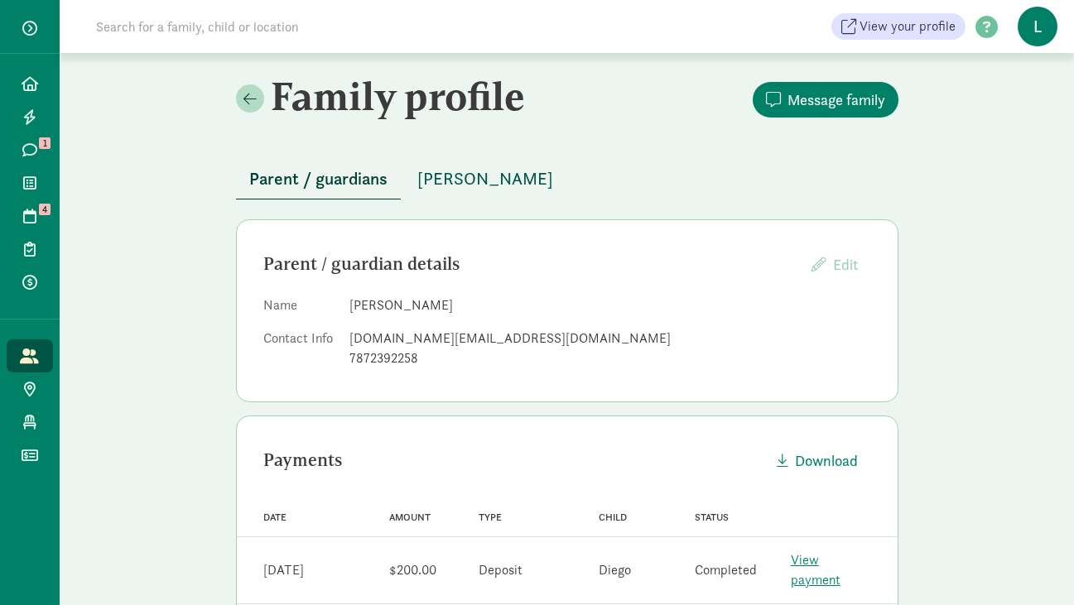
click at [453, 174] on span "Diego Black" at bounding box center [485, 179] width 136 height 26
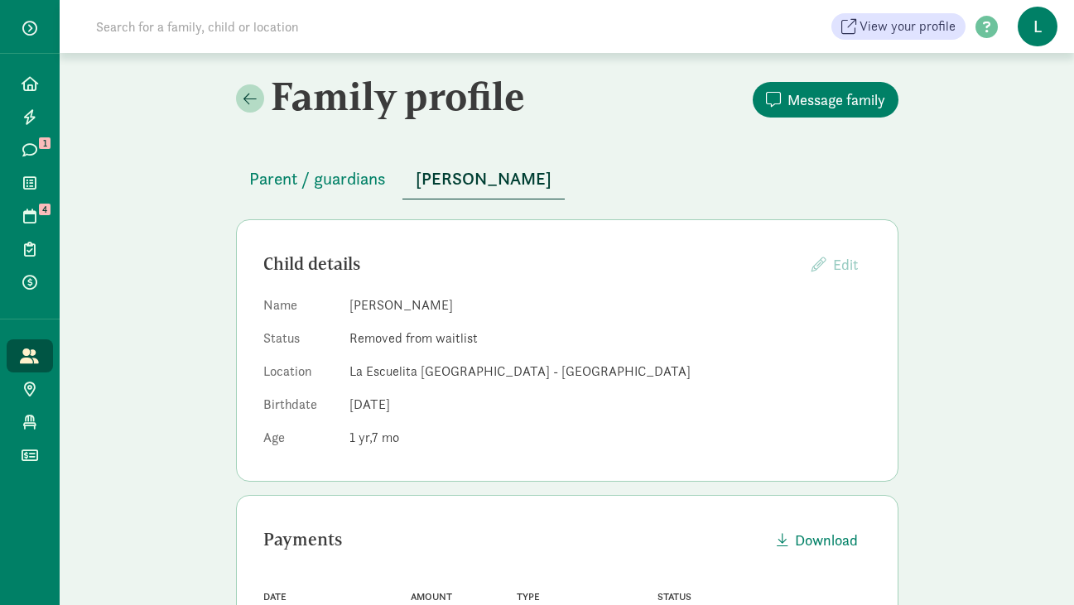
click at [180, 28] on input at bounding box center [318, 26] width 464 height 33
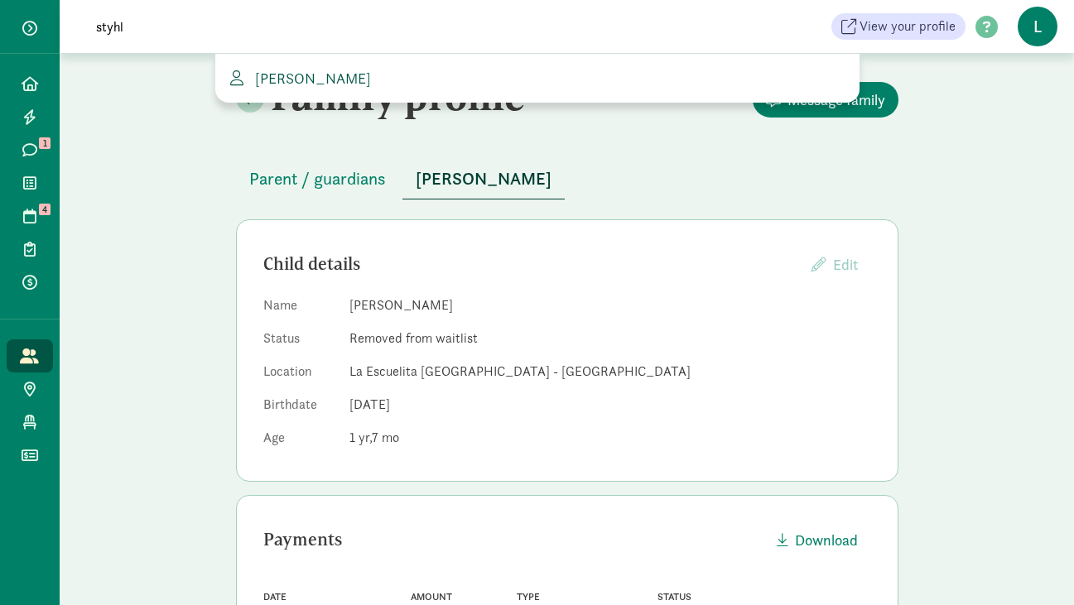
type input "styhl"
click at [299, 82] on span "[PERSON_NAME]" at bounding box center [309, 78] width 123 height 19
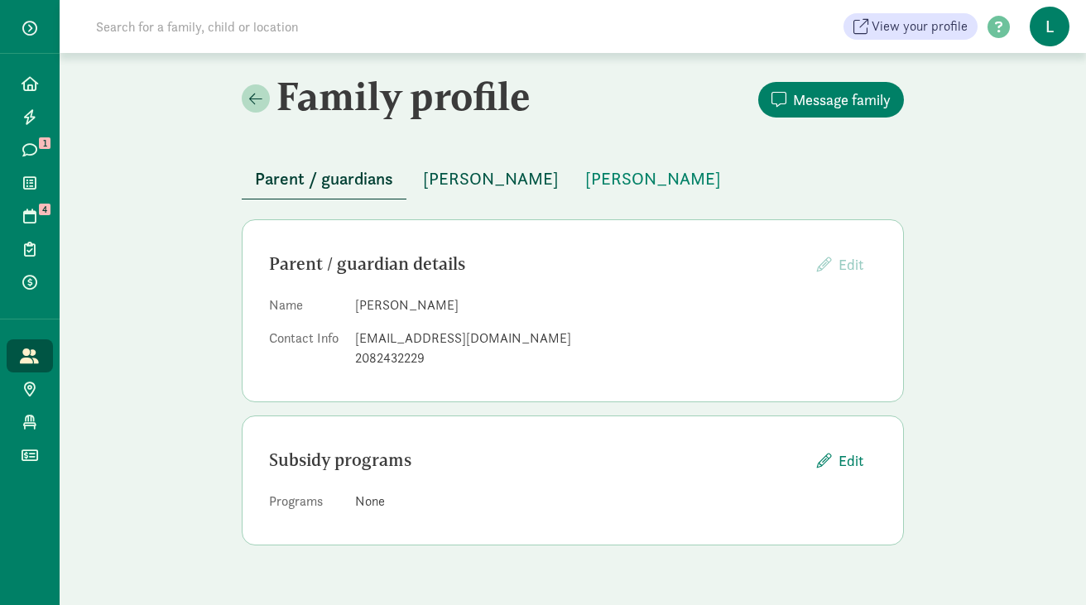
click at [491, 177] on span "[PERSON_NAME]" at bounding box center [491, 179] width 136 height 26
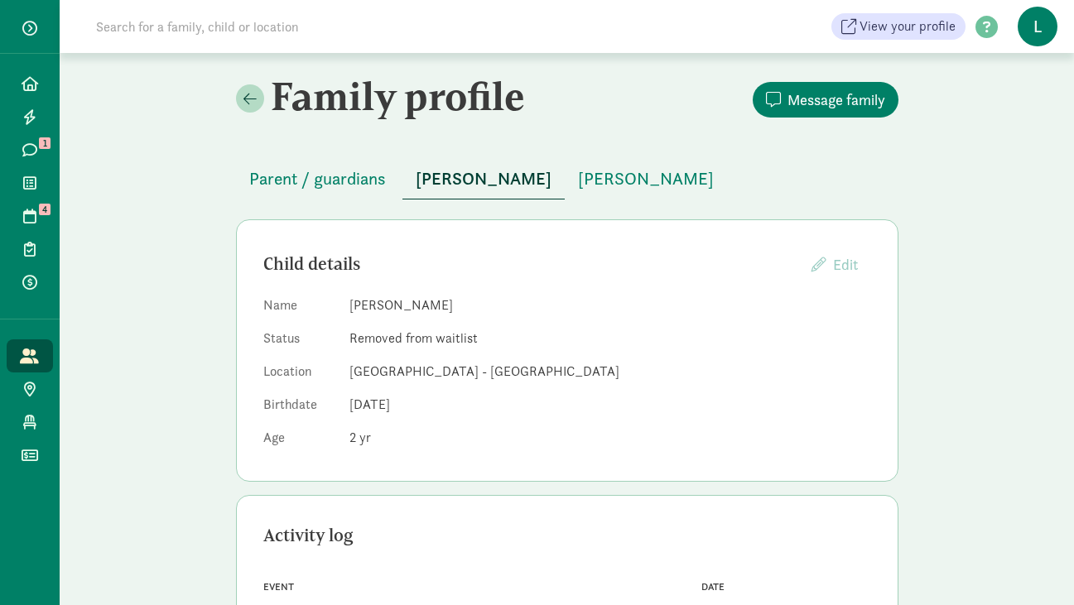
drag, startPoint x: 454, startPoint y: 306, endPoint x: 391, endPoint y: 305, distance: 63.8
click at [391, 305] on dd "[PERSON_NAME]" at bounding box center [610, 306] width 522 height 20
copy dd "Ringlstetter"
click at [650, 179] on span "[PERSON_NAME]" at bounding box center [646, 179] width 136 height 26
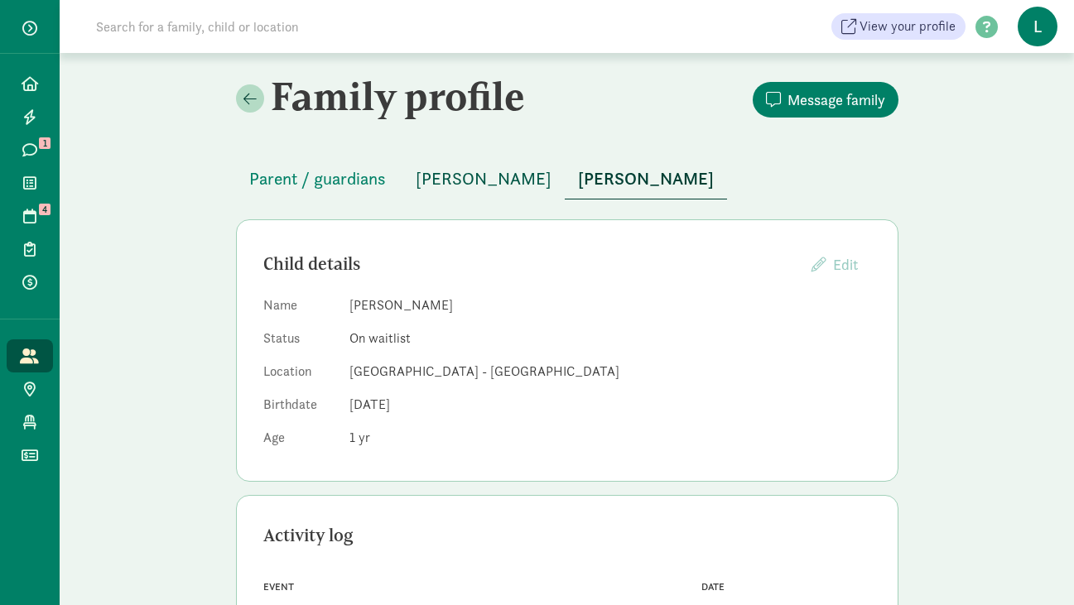
click at [523, 181] on span "[PERSON_NAME]" at bounding box center [484, 179] width 136 height 26
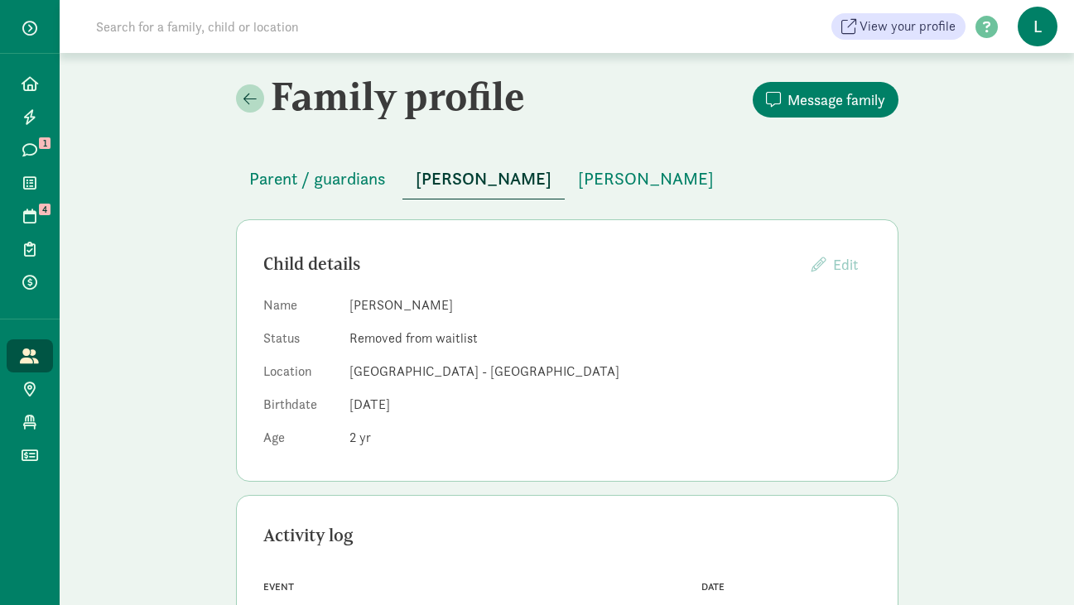
click at [347, 36] on input at bounding box center [318, 26] width 464 height 33
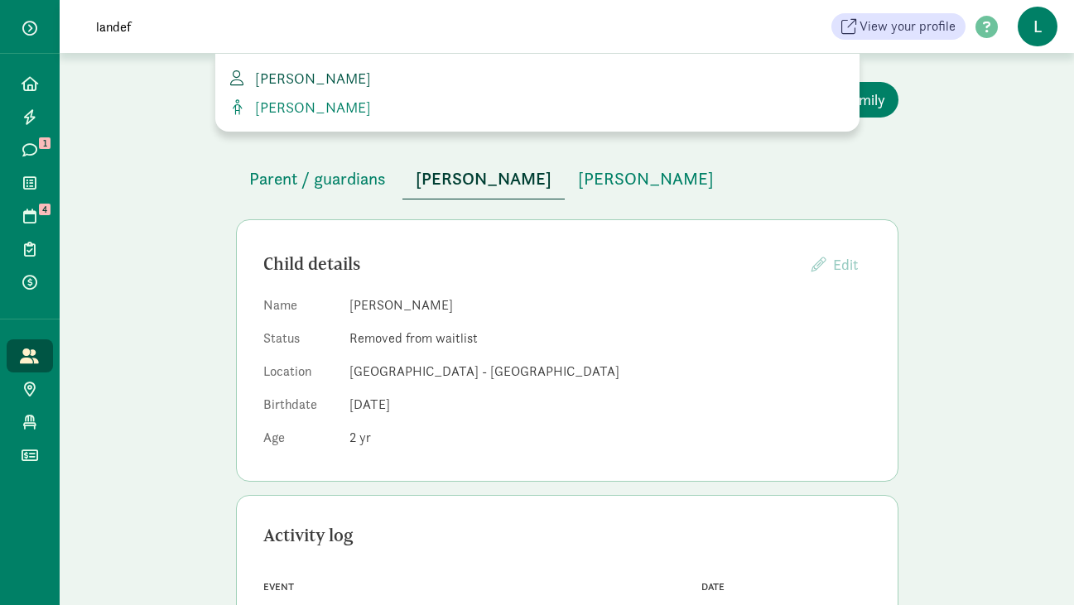
type input "landef"
click at [360, 74] on link "Annie Landefeld" at bounding box center [537, 78] width 618 height 22
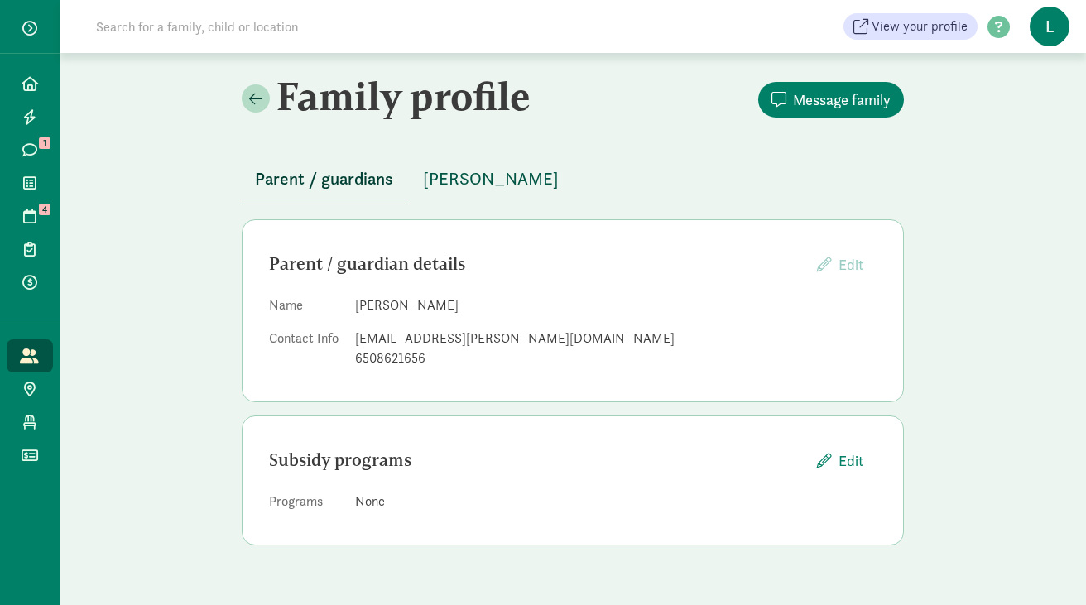
click at [482, 183] on span "[PERSON_NAME]" at bounding box center [491, 179] width 136 height 26
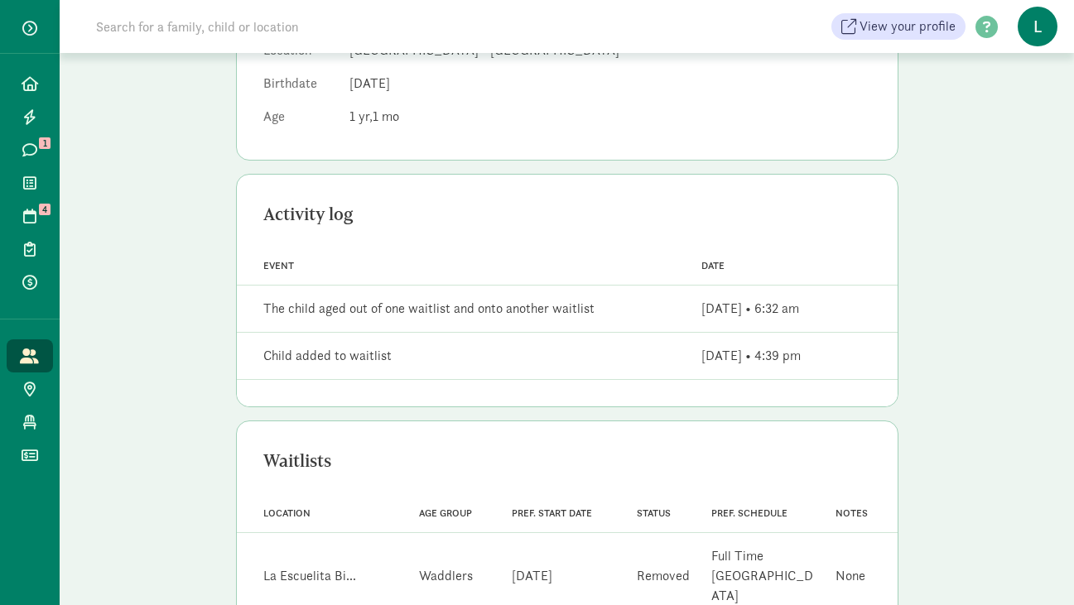
scroll to position [350, 0]
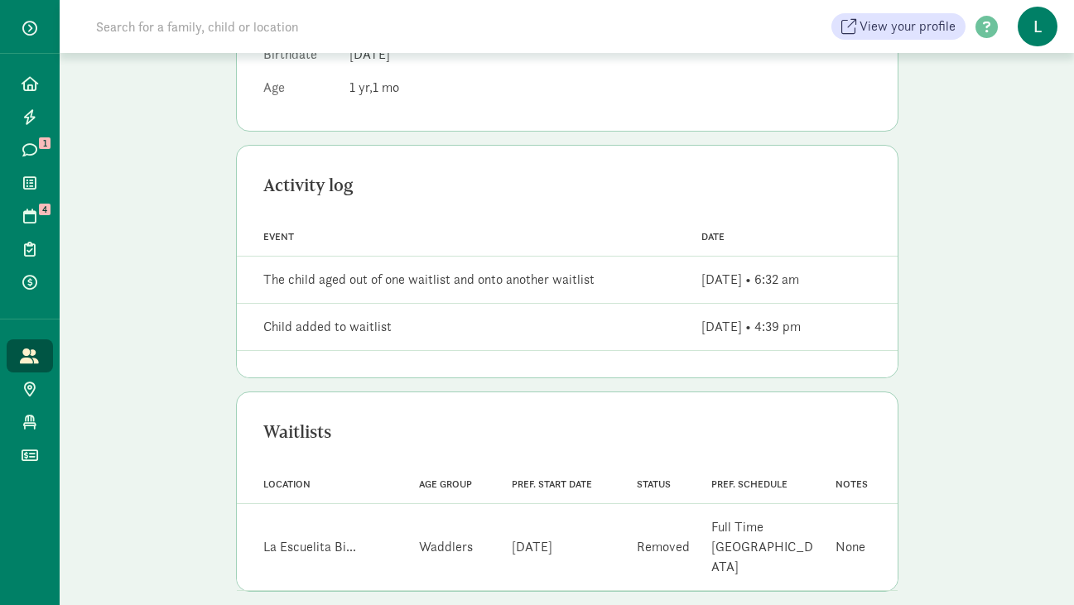
click at [149, 27] on input at bounding box center [318, 26] width 464 height 33
type input "maidman"
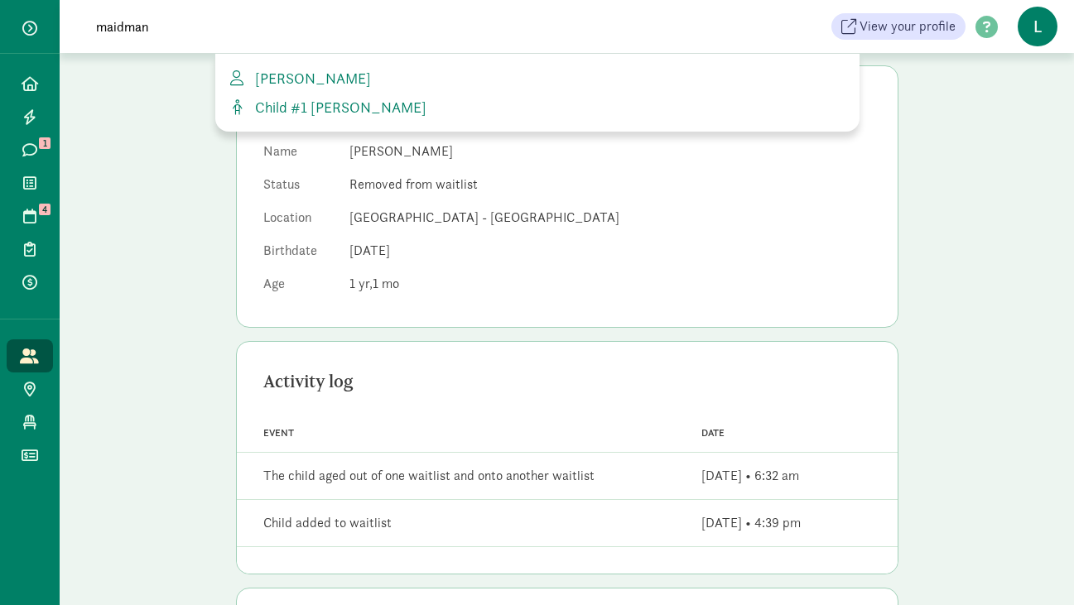
scroll to position [0, 0]
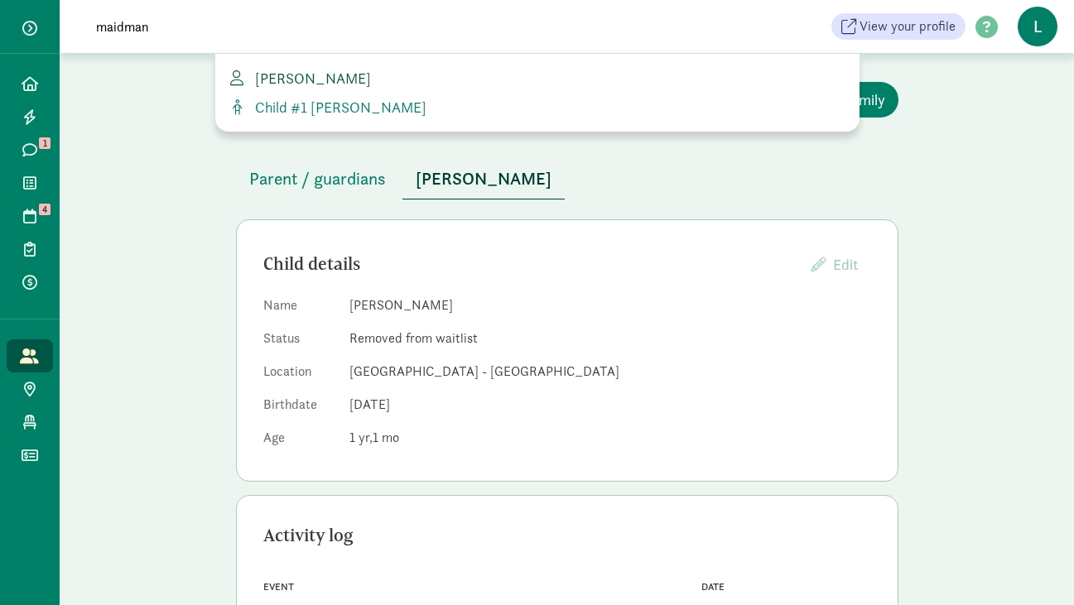
click at [311, 75] on span "Adam Maidman" at bounding box center [309, 78] width 123 height 19
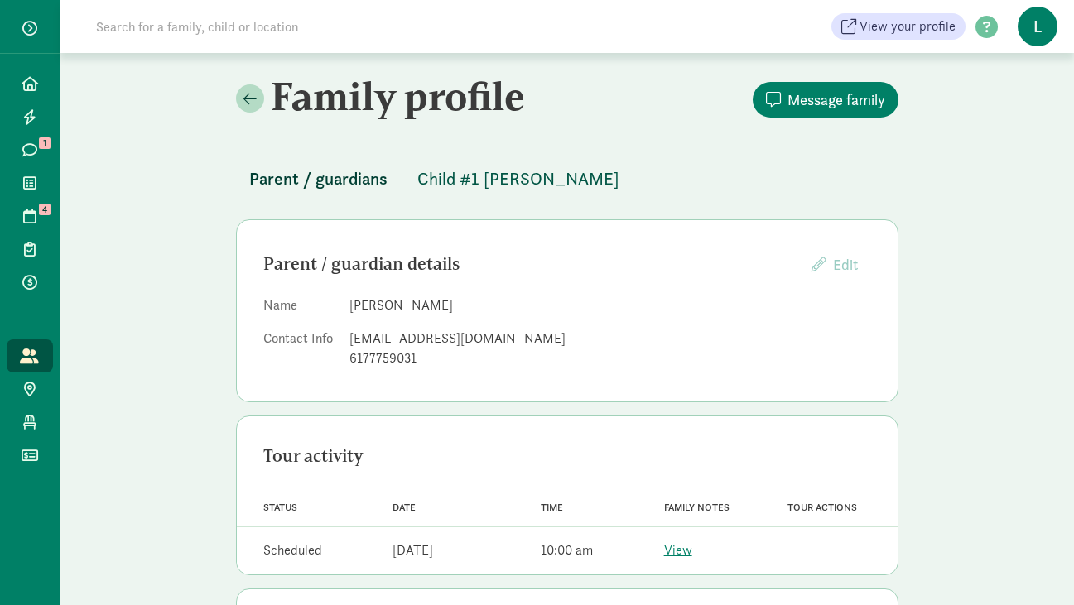
click at [484, 176] on span "Child #1 [PERSON_NAME]" at bounding box center [518, 179] width 202 height 26
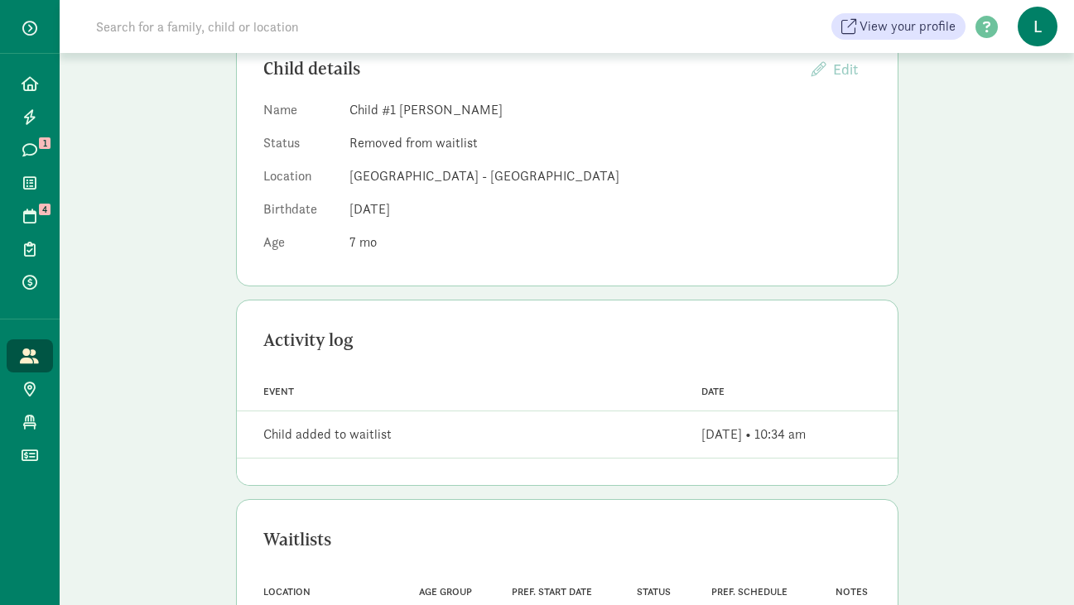
scroll to position [197, 0]
click at [193, 41] on input at bounding box center [318, 26] width 464 height 33
type input "jacquel"
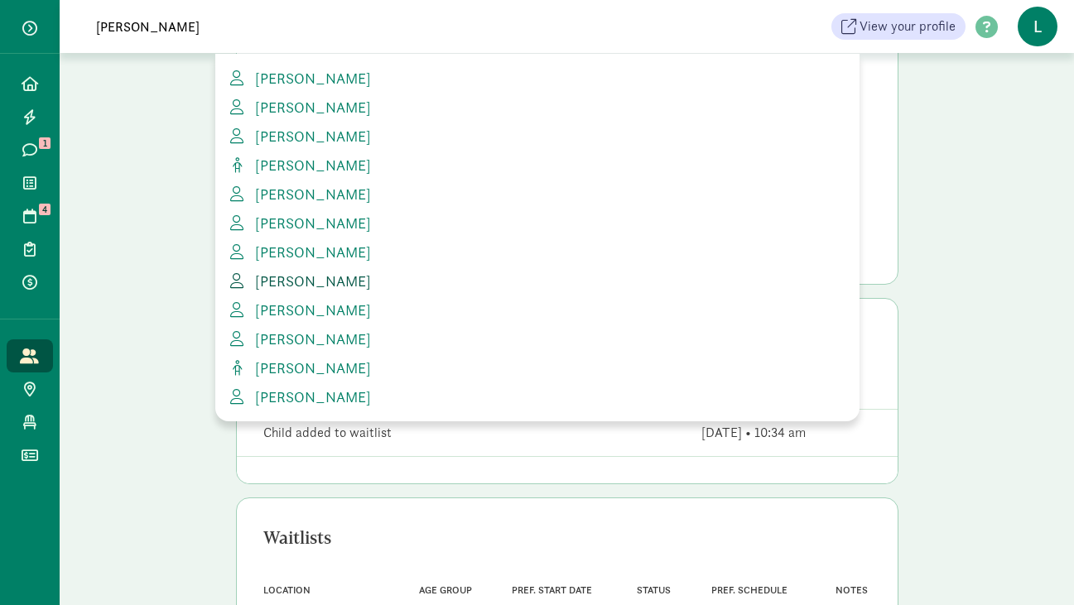
click at [313, 285] on span "[PERSON_NAME]" at bounding box center [309, 281] width 123 height 19
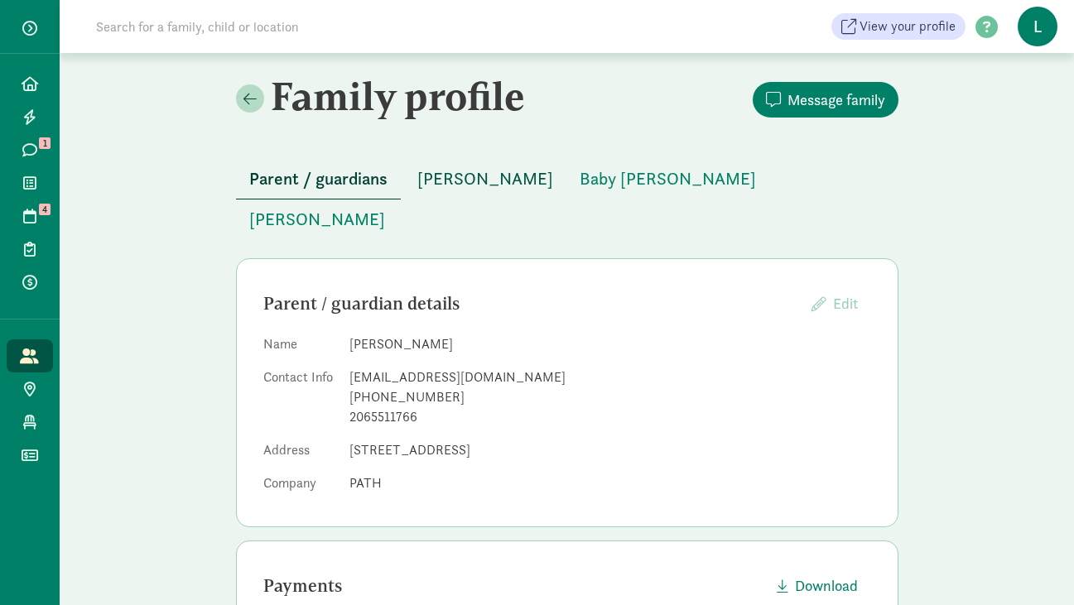
click at [462, 188] on span "[PERSON_NAME]" at bounding box center [485, 179] width 136 height 26
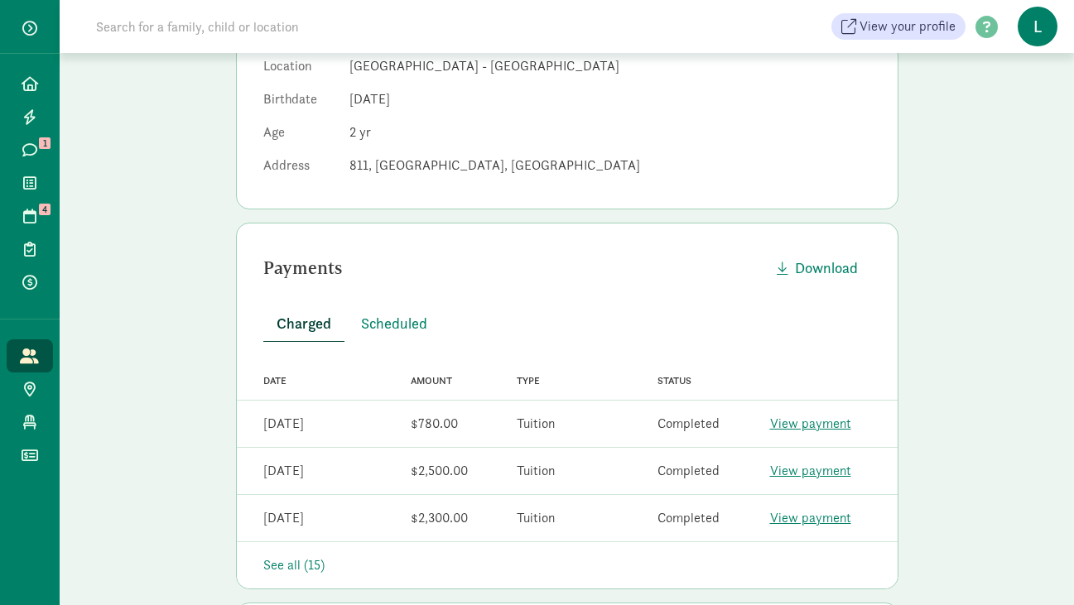
scroll to position [58, 0]
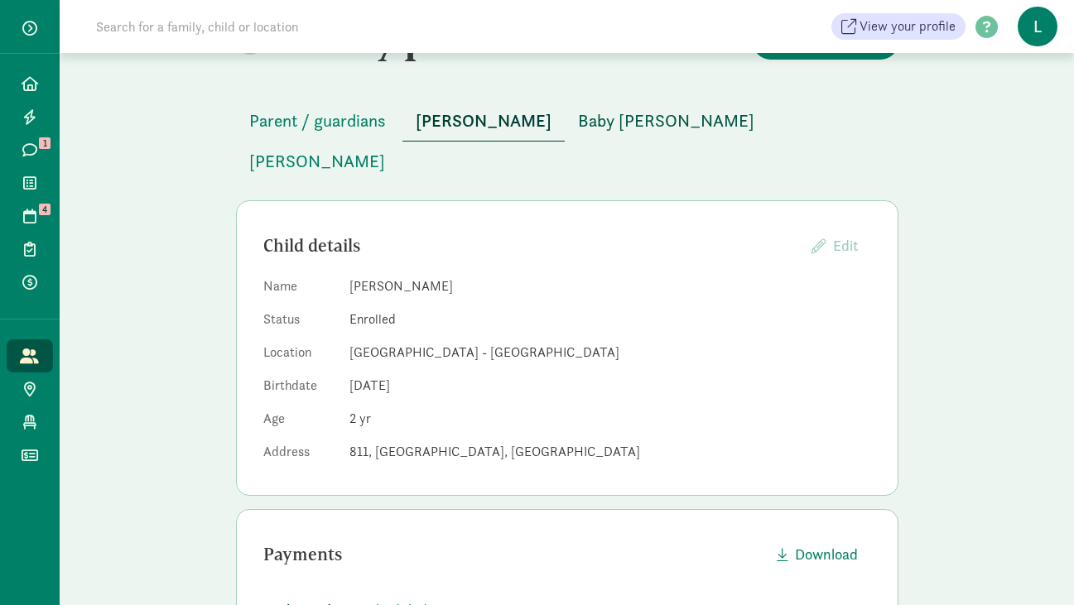
click at [587, 124] on span "Baby [PERSON_NAME]" at bounding box center [666, 121] width 176 height 26
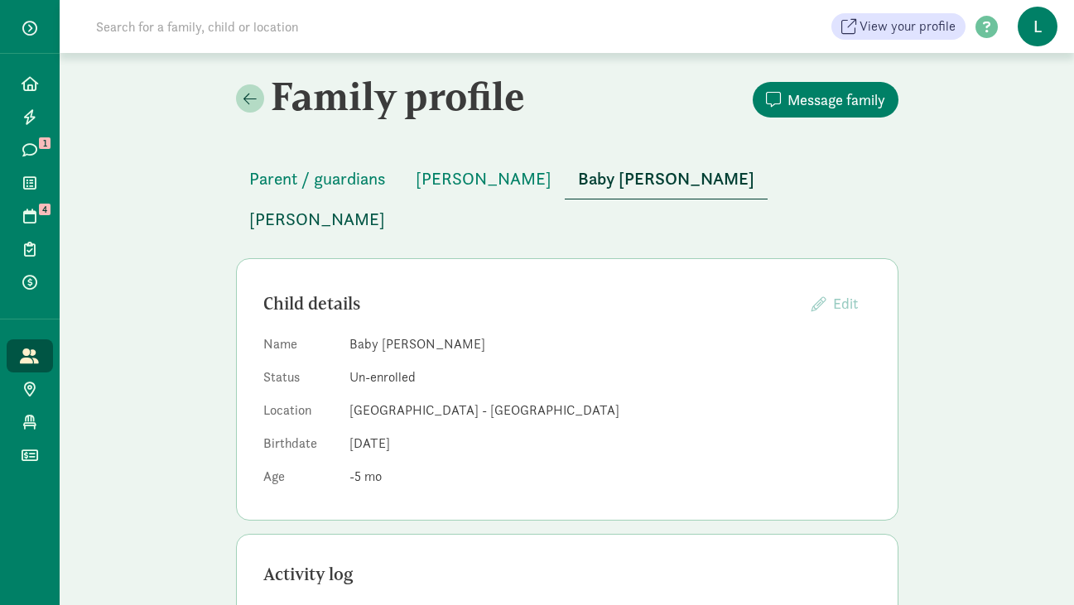
click at [385, 206] on span "Charles Clark" at bounding box center [317, 219] width 136 height 26
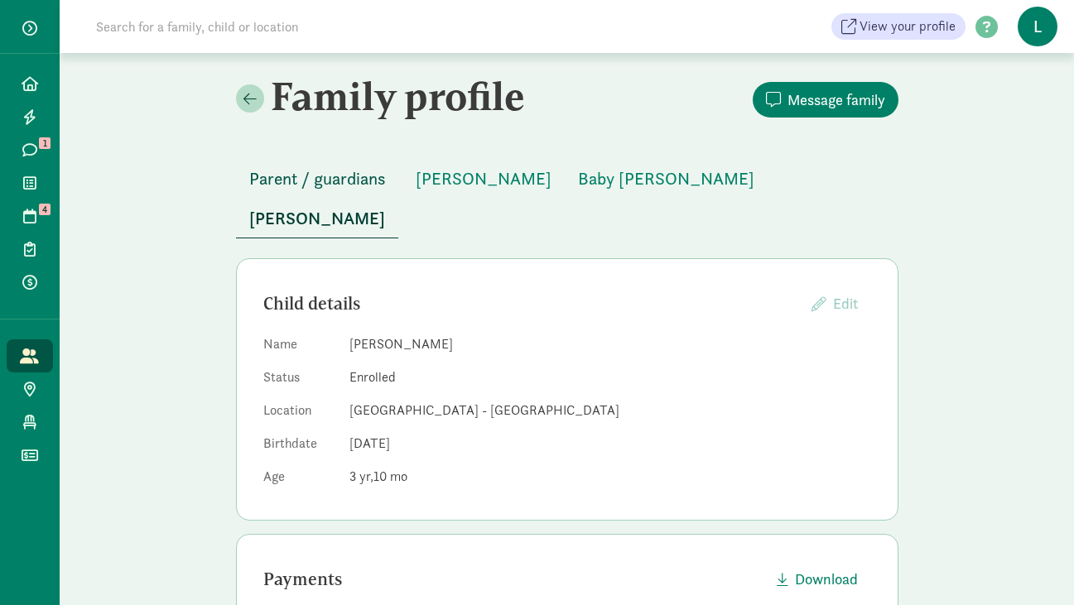
click at [334, 187] on span "Parent / guardians" at bounding box center [317, 179] width 137 height 26
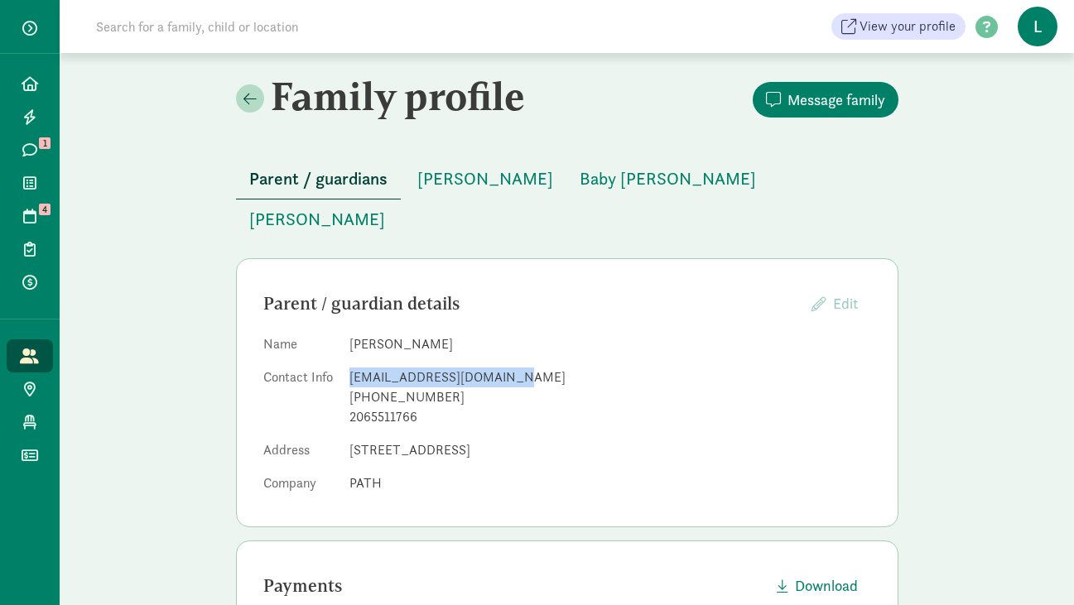
drag, startPoint x: 498, startPoint y: 339, endPoint x: 348, endPoint y: 339, distance: 149.8
click at [348, 339] on dl "Name Jacquelyn Clark Contact Info clarkjackie206@gmail.com (206) 551-1766 20655…" at bounding box center [567, 417] width 608 height 166
copy div "clarkjackie206@gmail.com"
click at [603, 177] on span "Baby Clark" at bounding box center [667, 179] width 176 height 26
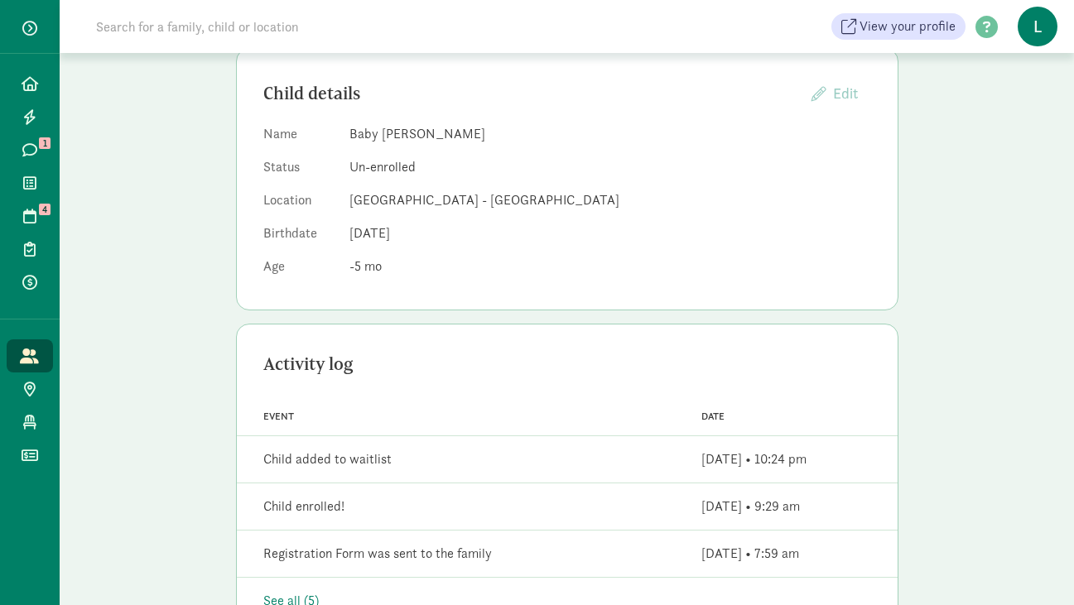
scroll to position [212, 0]
